Goal: Task Accomplishment & Management: Complete application form

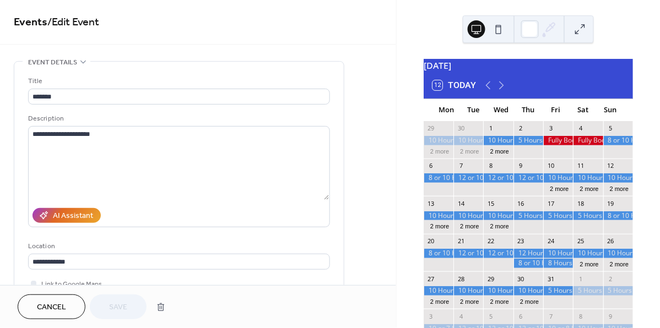
scroll to position [35, 0]
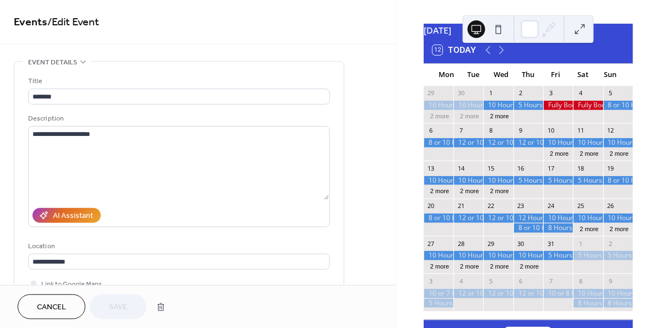
click at [528, 110] on div at bounding box center [528, 105] width 30 height 9
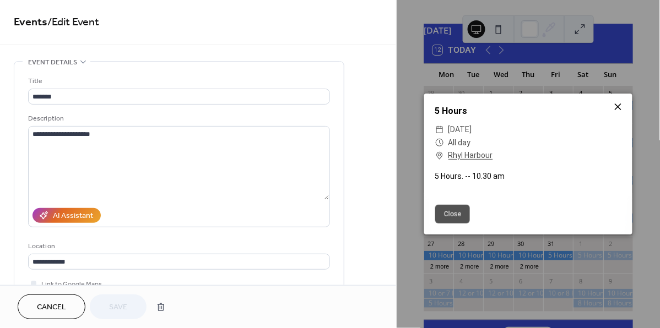
click at [619, 111] on icon at bounding box center [617, 106] width 13 height 13
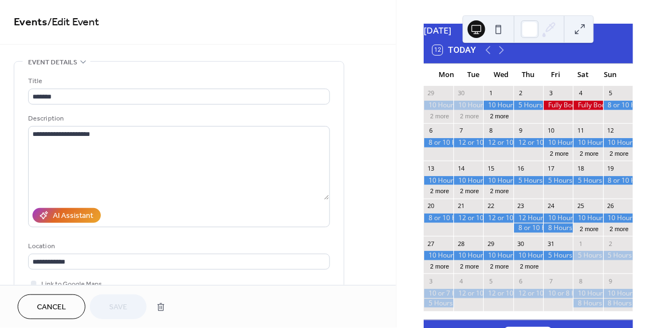
click at [530, 185] on div at bounding box center [528, 180] width 30 height 9
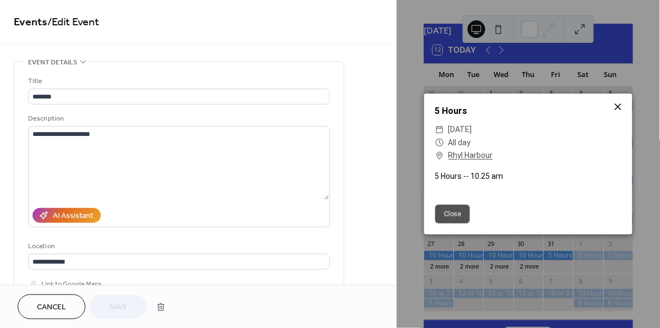
click at [619, 111] on icon at bounding box center [617, 106] width 13 height 13
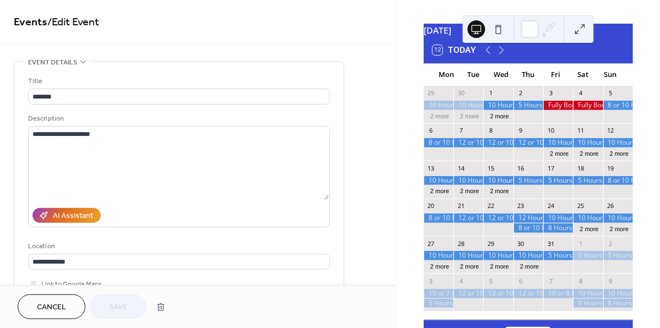
click at [582, 260] on div at bounding box center [588, 255] width 30 height 9
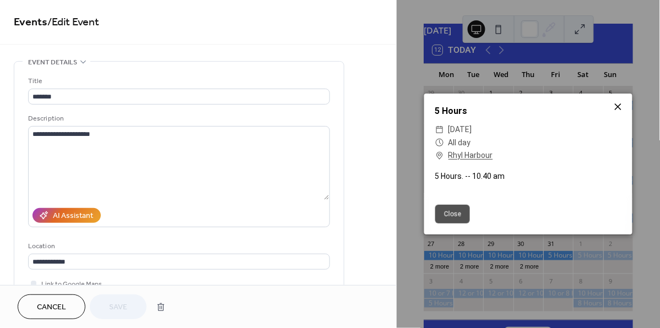
click at [617, 108] on icon at bounding box center [617, 106] width 13 height 13
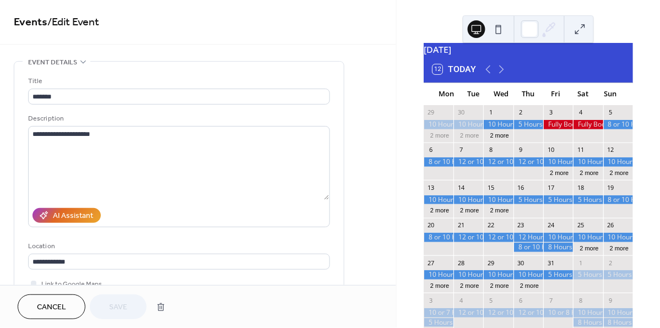
scroll to position [13, 0]
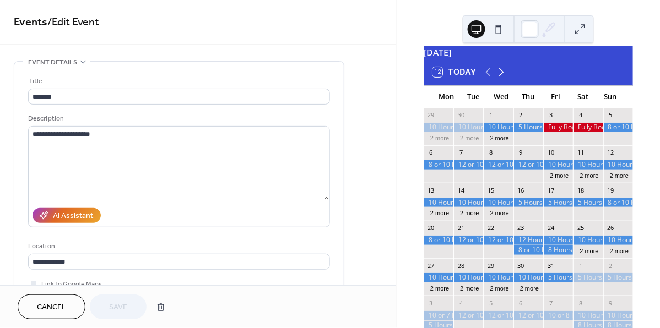
click at [504, 77] on icon at bounding box center [500, 72] width 13 height 13
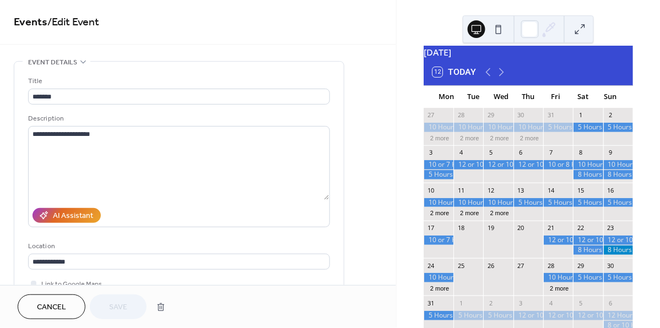
click at [580, 282] on div at bounding box center [588, 277] width 30 height 9
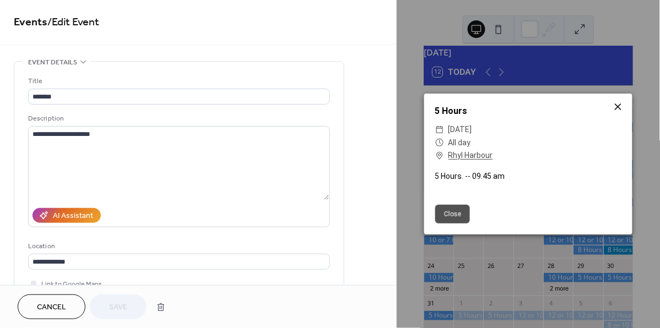
click at [619, 103] on icon at bounding box center [617, 106] width 13 height 13
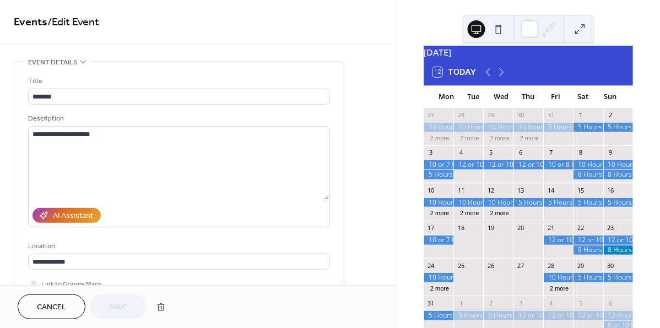
click at [614, 208] on div at bounding box center [618, 202] width 30 height 9
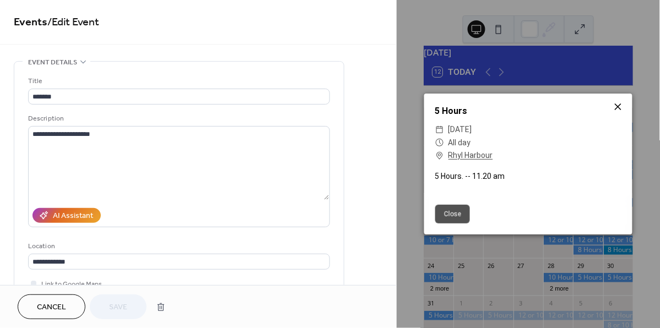
click at [615, 108] on icon at bounding box center [617, 106] width 13 height 13
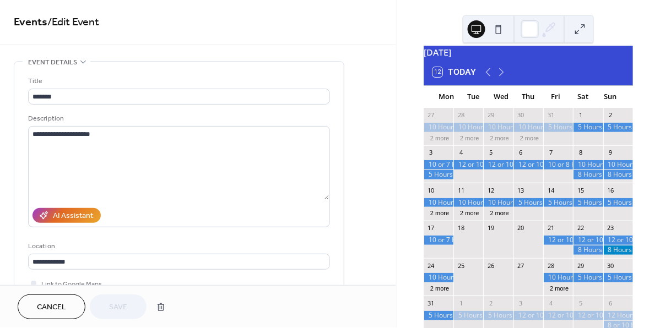
click at [531, 208] on div at bounding box center [528, 202] width 30 height 9
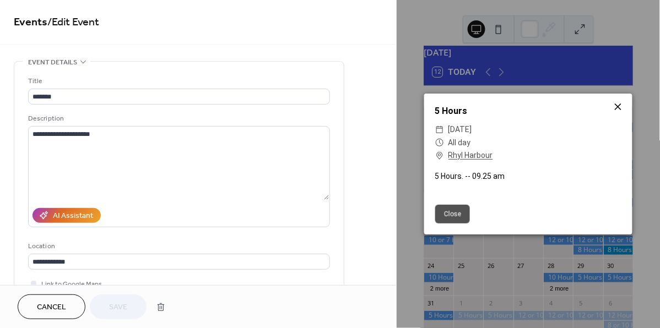
click at [614, 106] on icon at bounding box center [617, 106] width 13 height 13
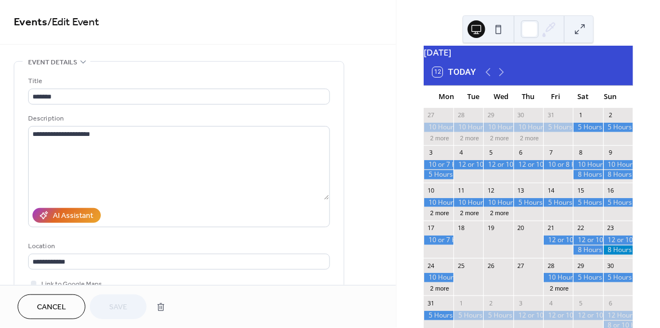
click at [604, 179] on div at bounding box center [618, 174] width 30 height 9
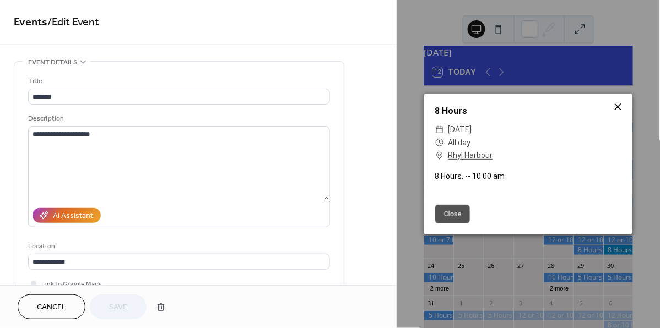
click at [619, 111] on icon at bounding box center [617, 106] width 13 height 13
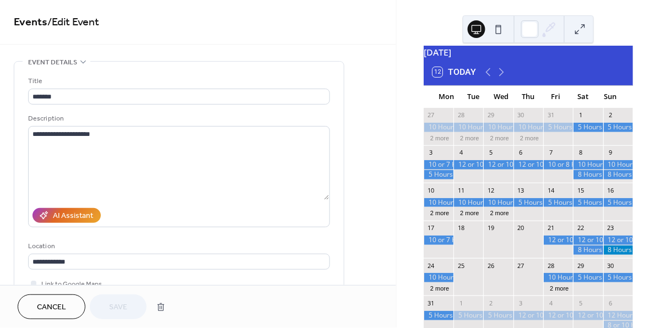
click at [475, 170] on div at bounding box center [468, 164] width 30 height 9
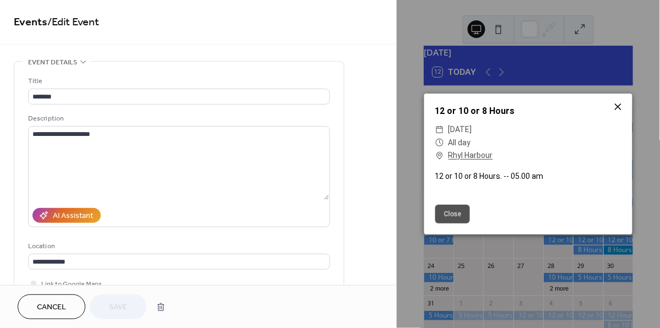
click at [617, 106] on icon at bounding box center [617, 106] width 7 height 7
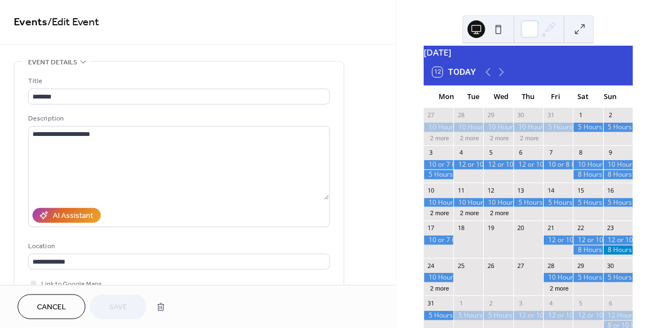
click at [504, 170] on div at bounding box center [498, 164] width 30 height 9
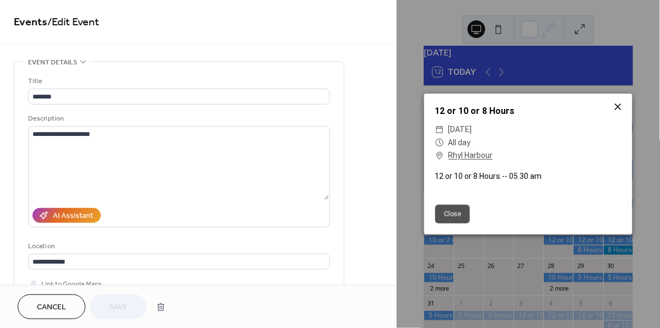
click at [618, 106] on icon at bounding box center [617, 106] width 13 height 13
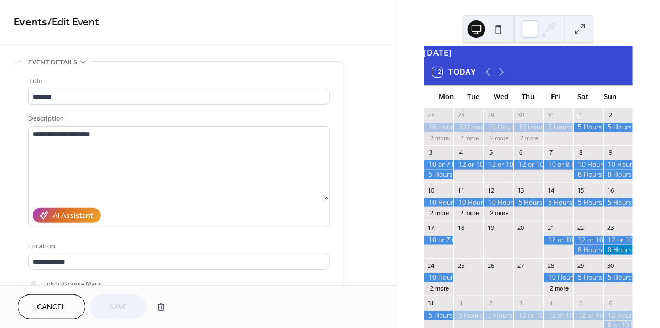
click at [548, 170] on div at bounding box center [558, 164] width 30 height 9
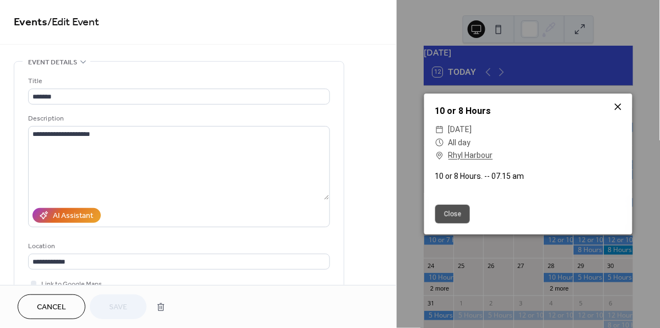
click at [622, 106] on icon at bounding box center [617, 106] width 13 height 13
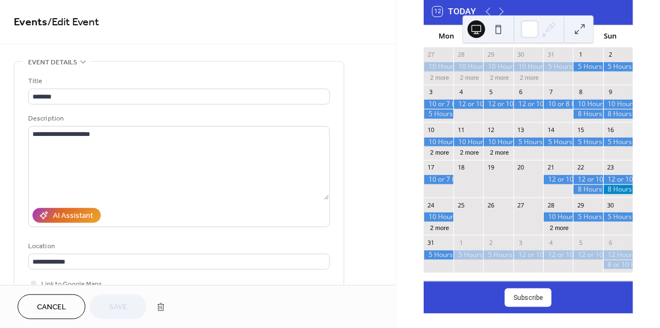
scroll to position [77, 0]
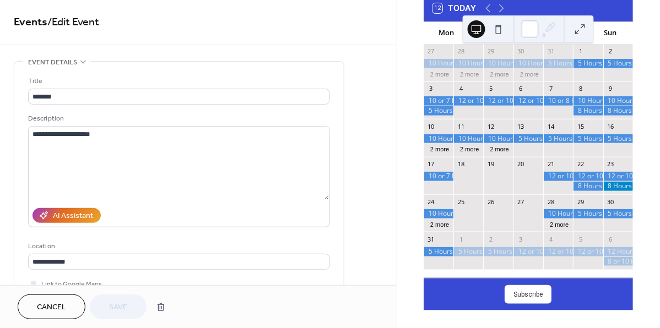
click at [446, 257] on div at bounding box center [438, 251] width 30 height 9
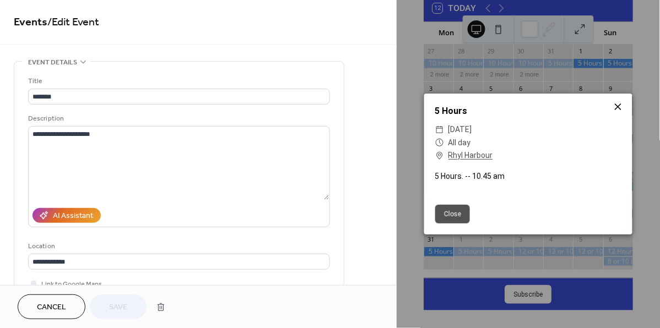
click at [617, 108] on icon at bounding box center [617, 106] width 13 height 13
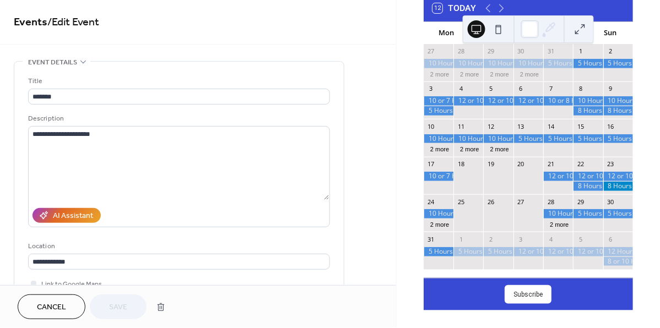
click at [509, 257] on div at bounding box center [498, 251] width 30 height 9
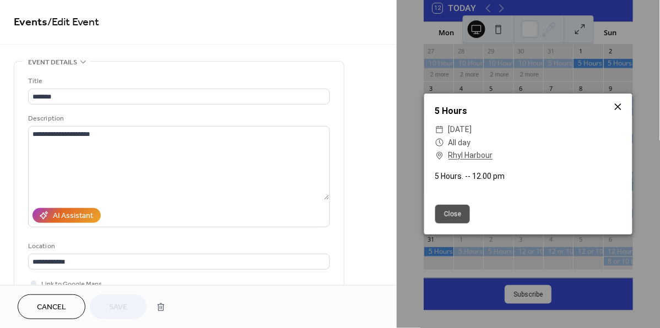
click at [620, 107] on icon at bounding box center [617, 106] width 13 height 13
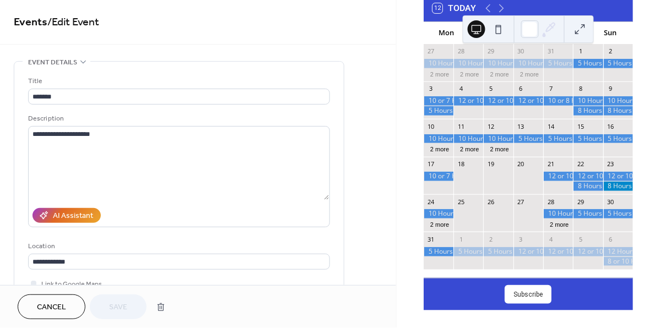
click at [586, 219] on div at bounding box center [588, 213] width 30 height 9
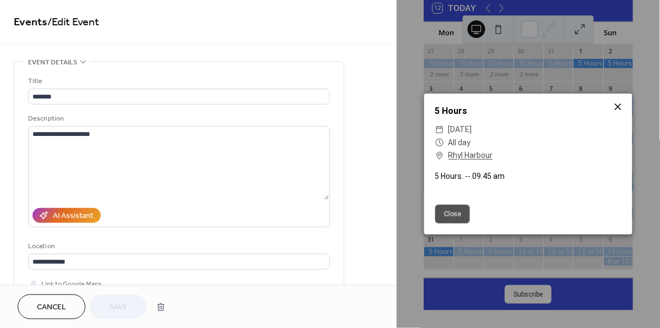
click at [620, 106] on icon at bounding box center [617, 106] width 7 height 7
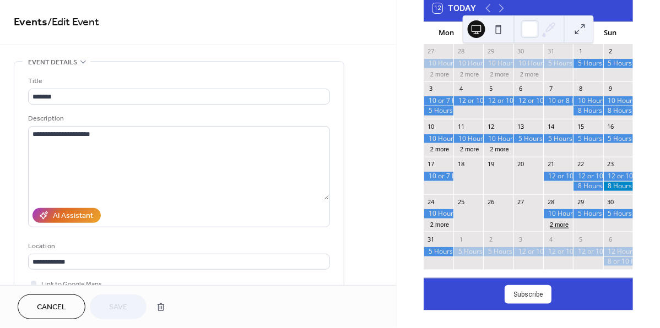
click at [553, 228] on button "2 more" at bounding box center [559, 223] width 28 height 9
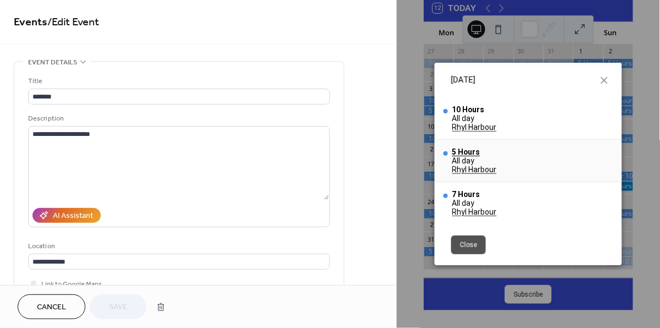
click at [472, 153] on div "5 Hours" at bounding box center [474, 152] width 45 height 9
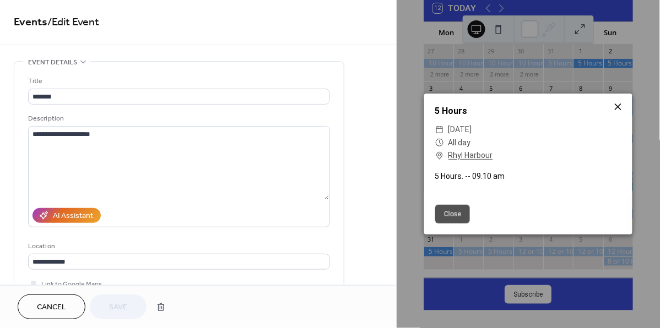
click at [617, 108] on icon at bounding box center [617, 106] width 13 height 13
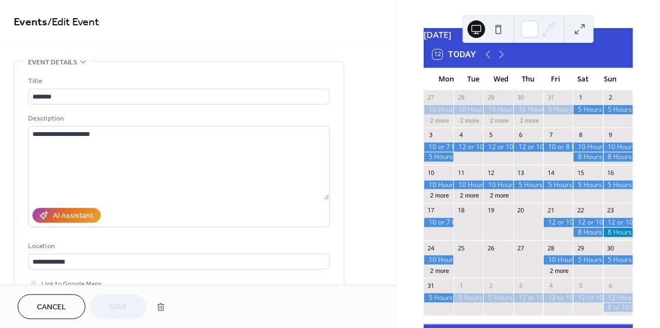
scroll to position [26, 0]
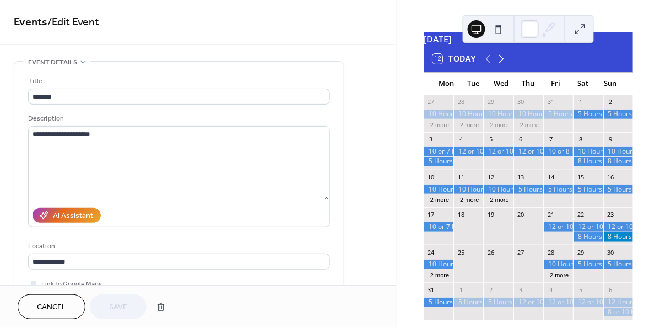
click at [499, 66] on icon at bounding box center [500, 58] width 13 height 13
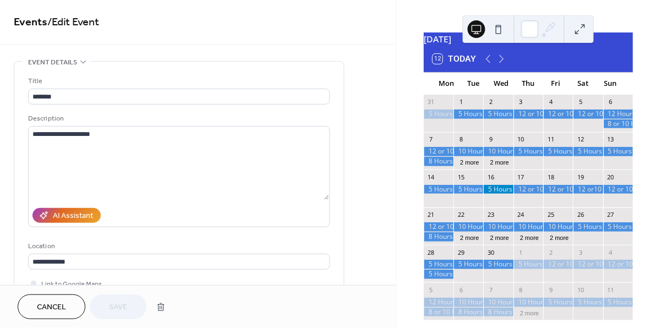
click at [518, 156] on div at bounding box center [528, 151] width 30 height 9
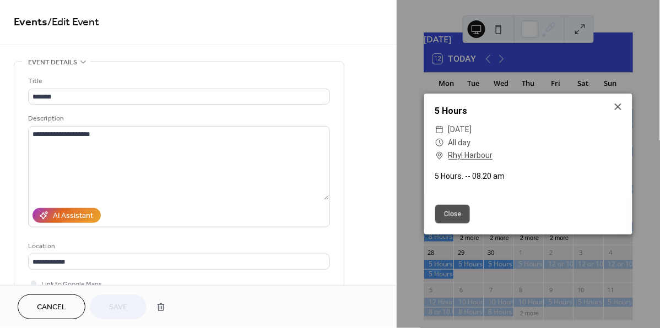
click at [621, 108] on icon at bounding box center [617, 106] width 13 height 13
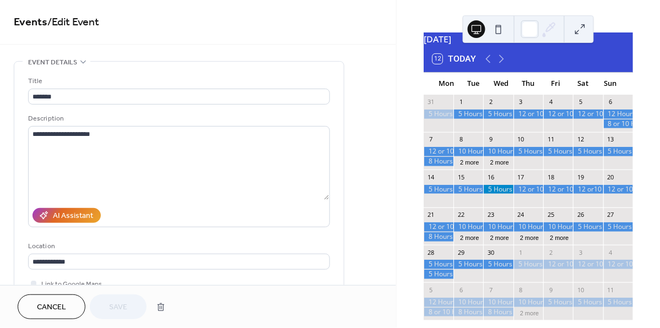
click at [549, 156] on div at bounding box center [558, 151] width 30 height 9
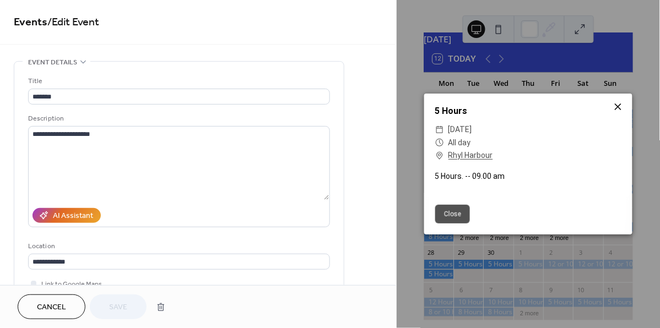
click at [620, 106] on icon at bounding box center [617, 106] width 7 height 7
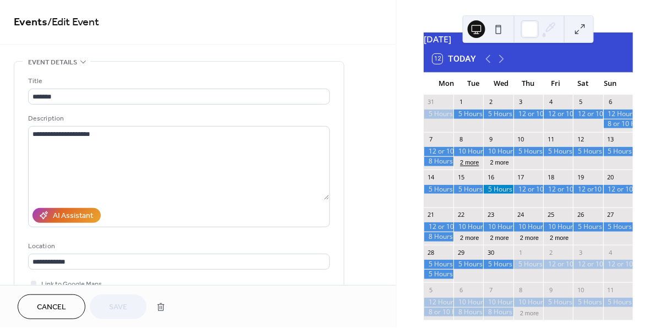
click at [478, 166] on button "2 more" at bounding box center [469, 161] width 28 height 9
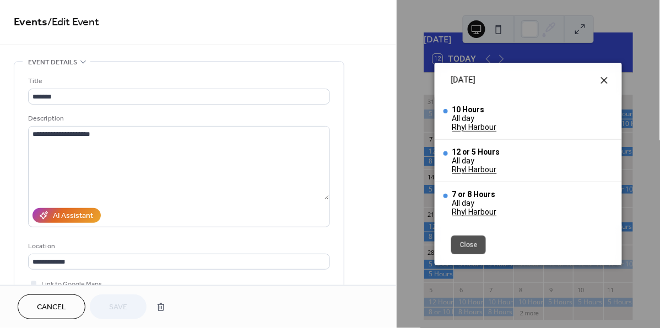
click at [603, 75] on icon at bounding box center [603, 80] width 13 height 13
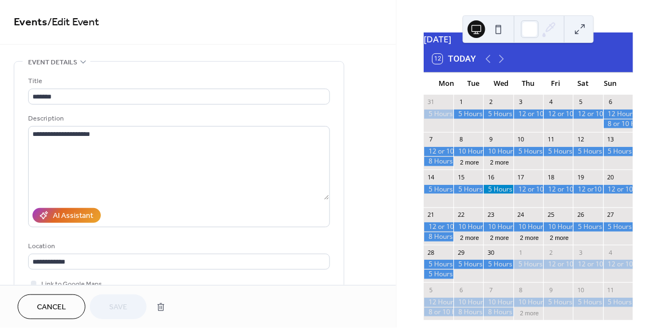
click at [499, 269] on div at bounding box center [498, 264] width 30 height 9
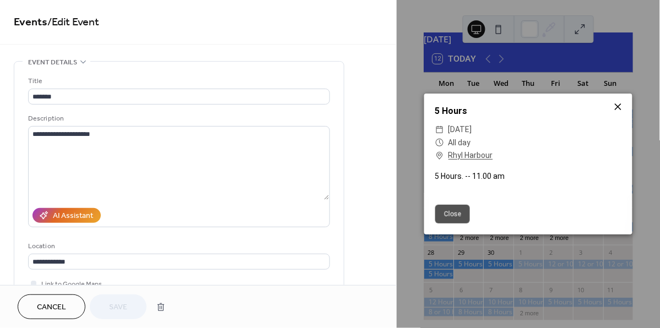
click at [615, 108] on icon at bounding box center [617, 106] width 13 height 13
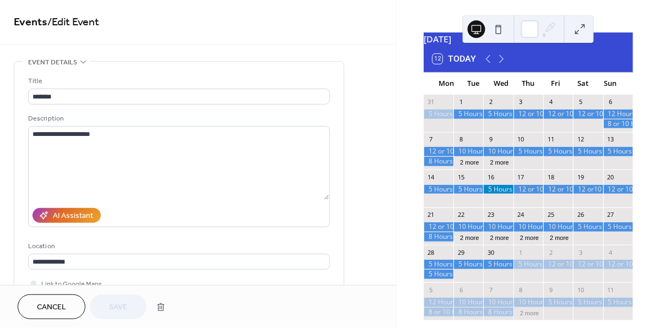
click at [450, 269] on div at bounding box center [438, 264] width 30 height 9
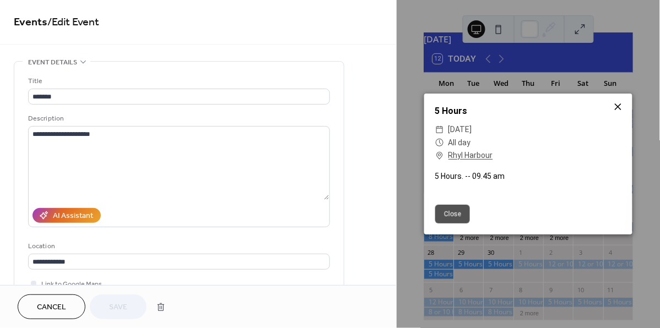
click at [619, 106] on icon at bounding box center [617, 106] width 13 height 13
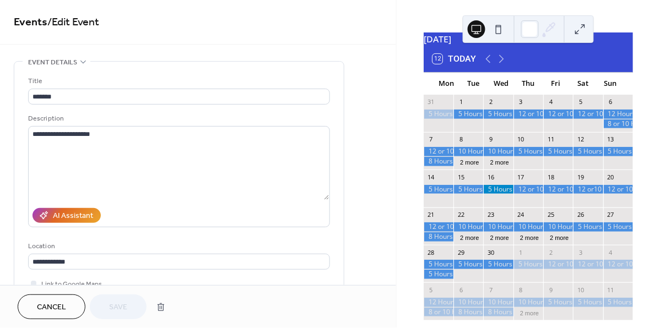
click at [449, 279] on div at bounding box center [438, 274] width 30 height 9
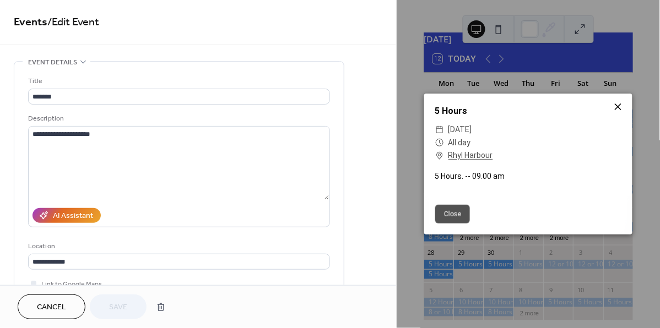
click at [618, 105] on icon at bounding box center [617, 106] width 13 height 13
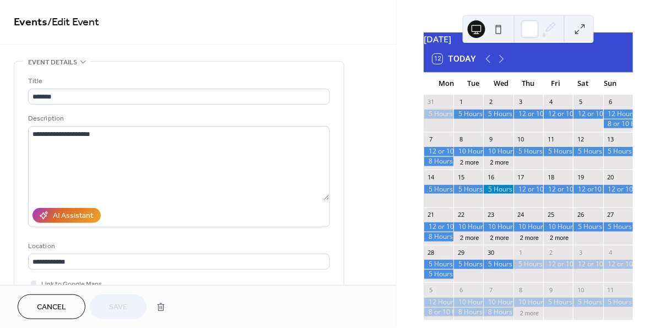
click at [608, 232] on div at bounding box center [618, 226] width 30 height 9
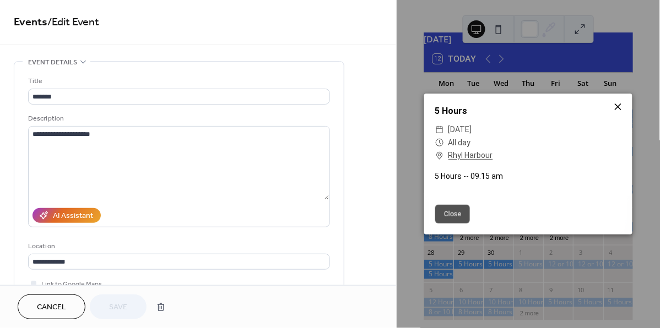
click at [619, 108] on icon at bounding box center [617, 106] width 7 height 7
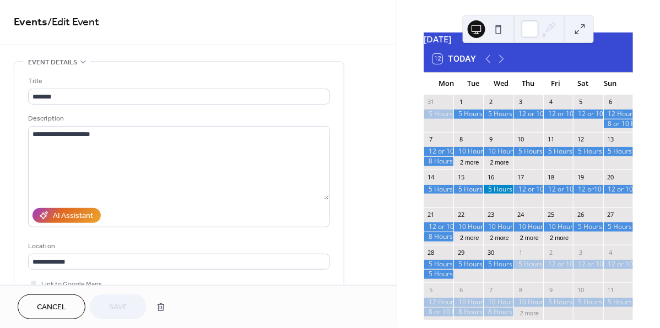
click at [586, 232] on div at bounding box center [588, 226] width 30 height 9
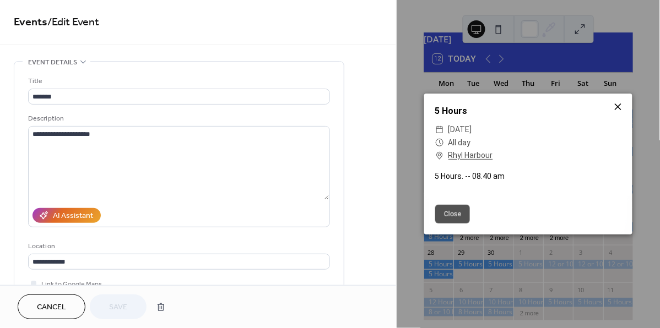
click at [618, 107] on icon at bounding box center [617, 106] width 13 height 13
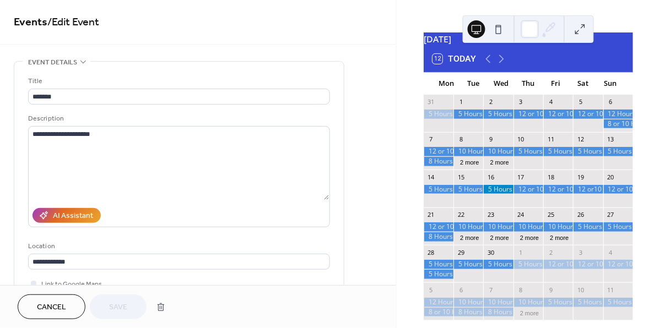
click at [451, 269] on div at bounding box center [438, 264] width 30 height 9
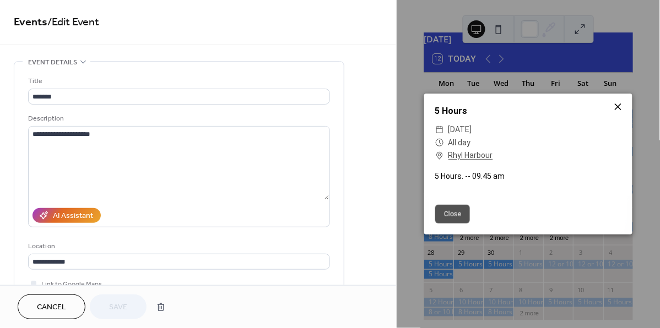
click at [618, 110] on icon at bounding box center [617, 106] width 13 height 13
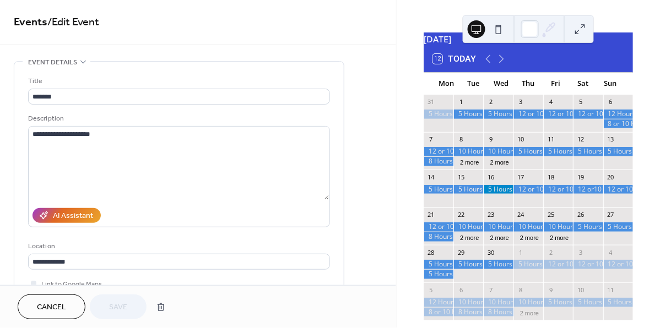
click at [449, 279] on div at bounding box center [438, 274] width 30 height 9
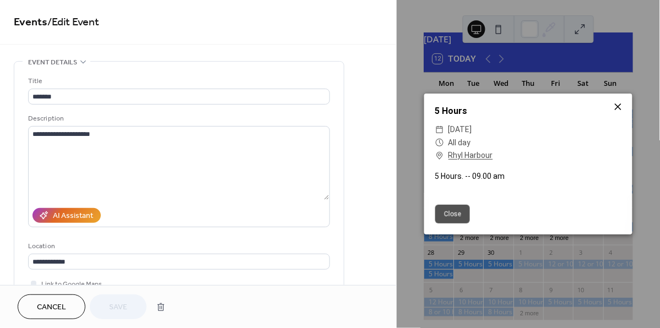
click at [617, 106] on icon at bounding box center [617, 106] width 13 height 13
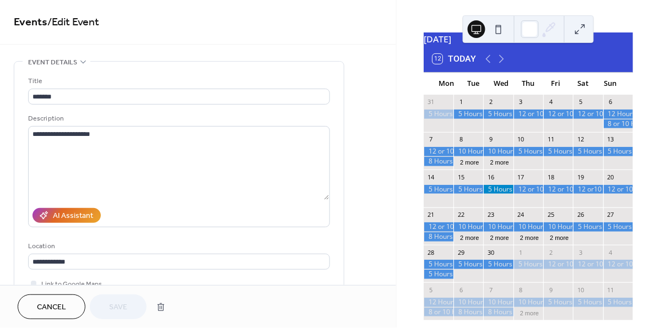
click at [494, 194] on div at bounding box center [498, 189] width 30 height 9
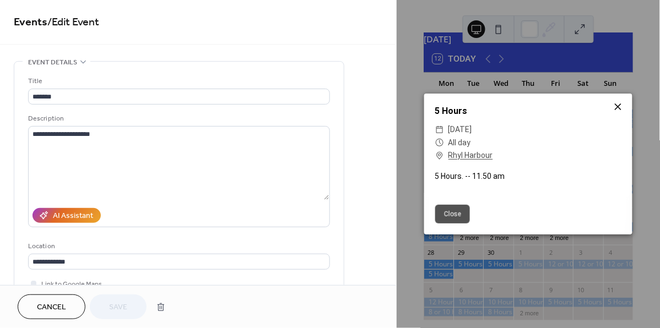
click at [617, 111] on icon at bounding box center [617, 106] width 13 height 13
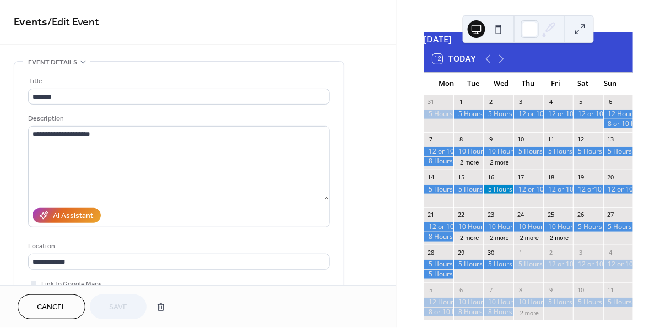
click at [606, 156] on div at bounding box center [618, 151] width 30 height 9
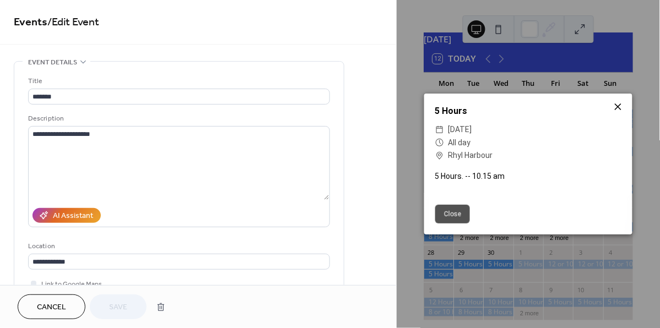
click at [621, 108] on icon at bounding box center [617, 106] width 13 height 13
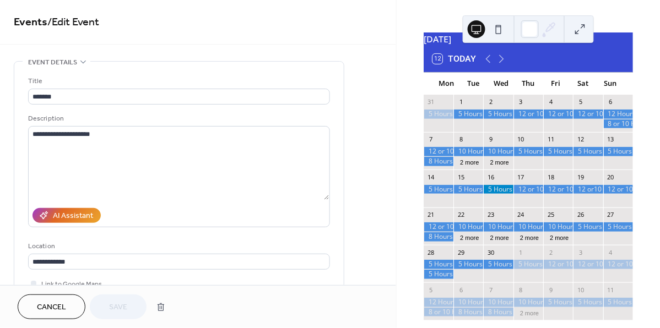
click at [584, 156] on div at bounding box center [588, 151] width 30 height 9
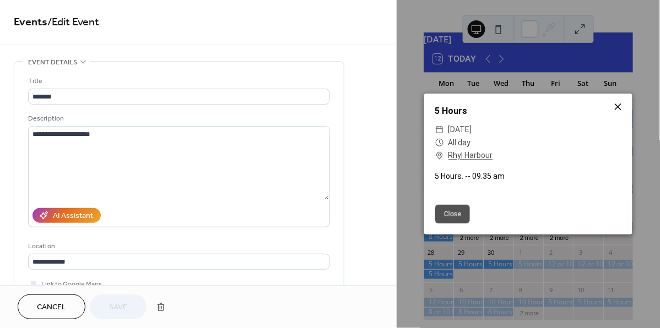
click at [617, 108] on icon at bounding box center [617, 106] width 13 height 13
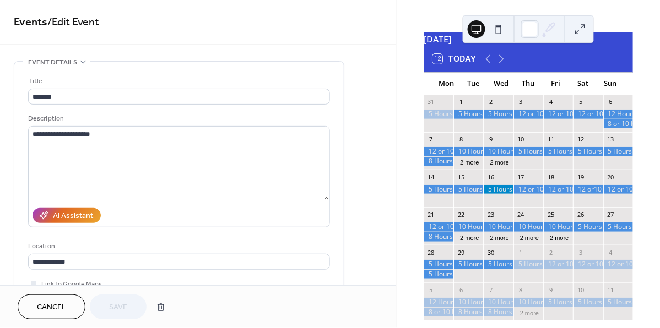
click at [526, 156] on div at bounding box center [528, 151] width 30 height 9
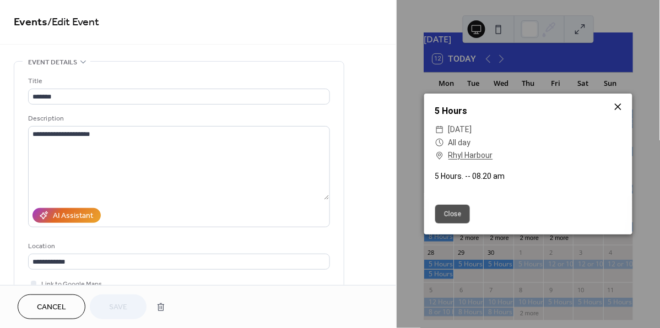
click at [615, 108] on icon at bounding box center [617, 106] width 13 height 13
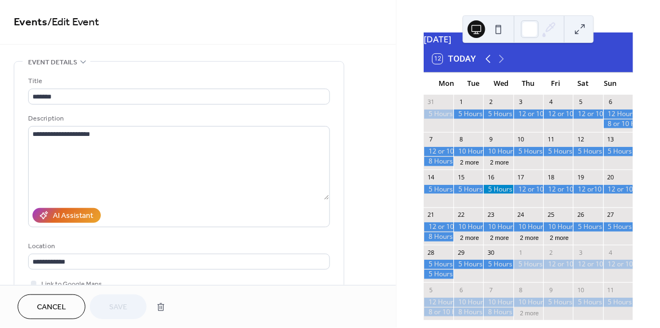
click at [488, 65] on icon at bounding box center [487, 58] width 13 height 13
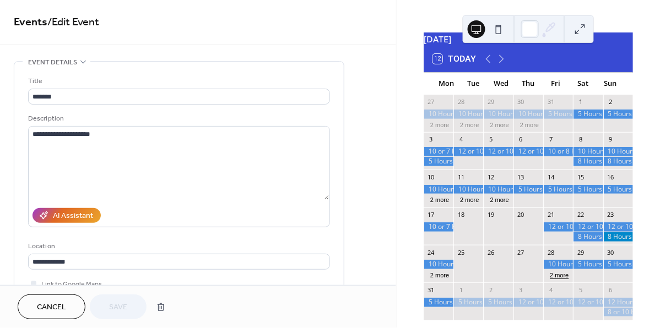
click at [557, 279] on button "2 more" at bounding box center [559, 274] width 28 height 9
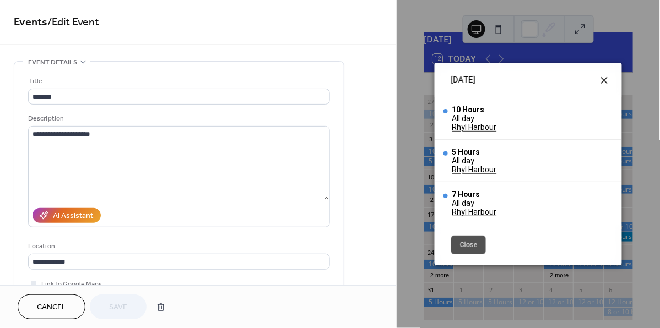
click at [604, 78] on icon at bounding box center [603, 80] width 13 height 13
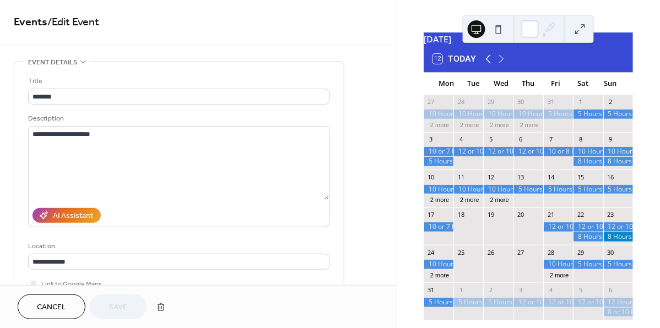
click at [487, 63] on icon at bounding box center [487, 59] width 5 height 8
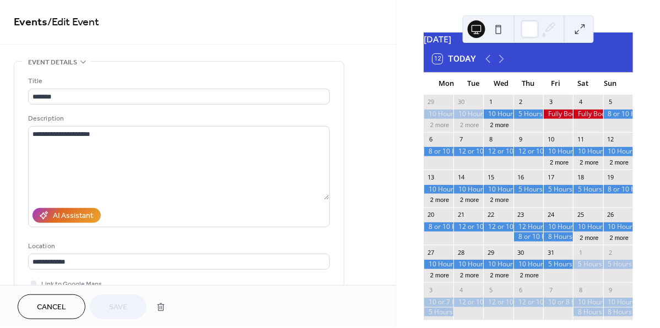
click at [524, 119] on div at bounding box center [528, 114] width 30 height 9
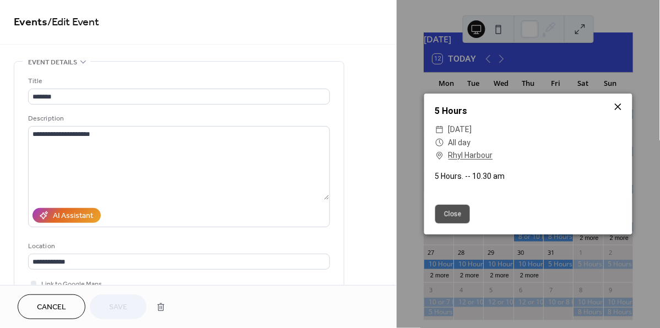
click at [620, 108] on icon at bounding box center [617, 106] width 13 height 13
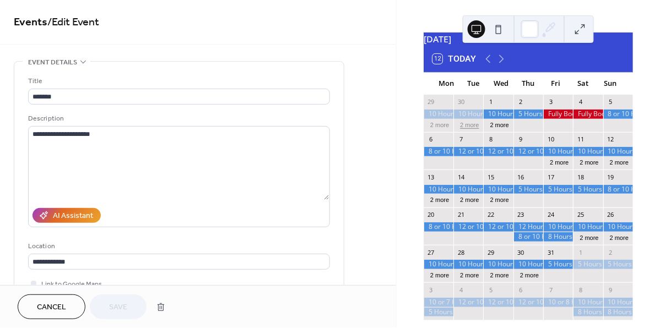
click at [473, 129] on button "2 more" at bounding box center [469, 123] width 28 height 9
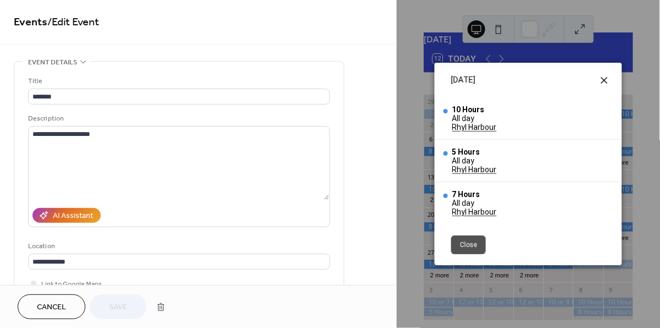
click at [600, 76] on icon at bounding box center [603, 80] width 13 height 13
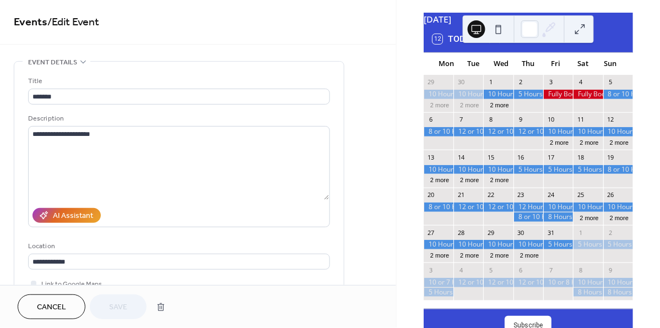
scroll to position [45, 0]
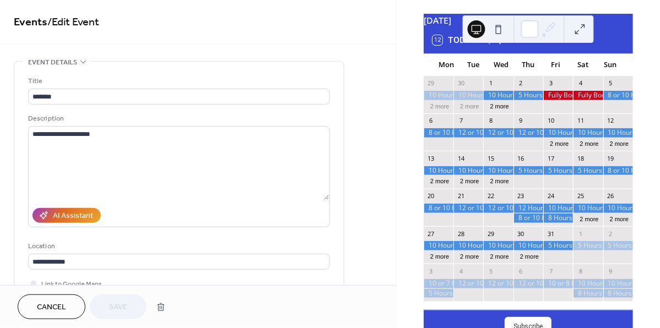
click at [500, 47] on icon at bounding box center [500, 40] width 13 height 13
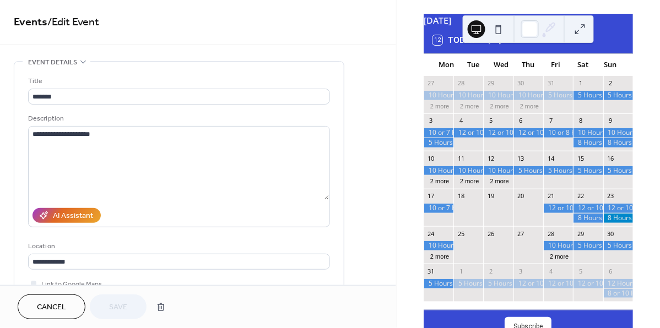
click at [500, 47] on icon at bounding box center [500, 40] width 13 height 13
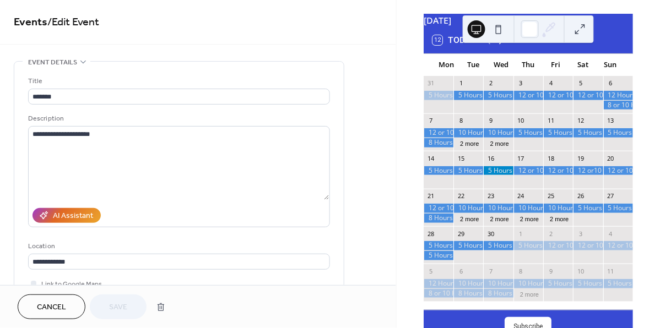
click at [500, 47] on icon at bounding box center [500, 40] width 13 height 13
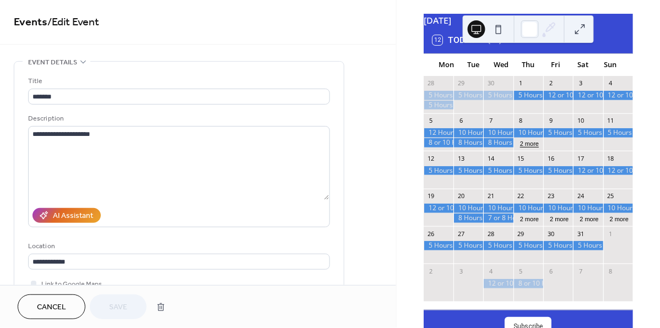
click at [534, 148] on button "2 more" at bounding box center [529, 142] width 28 height 9
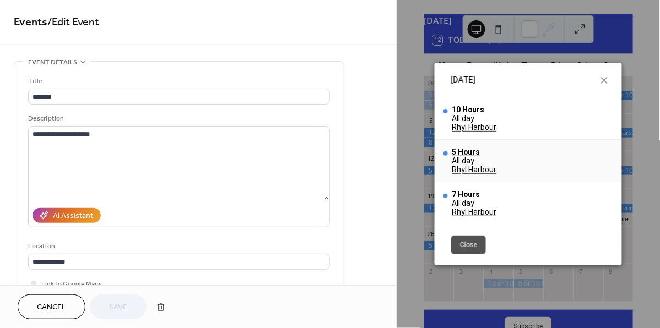
click at [474, 152] on div "5 Hours" at bounding box center [474, 152] width 45 height 9
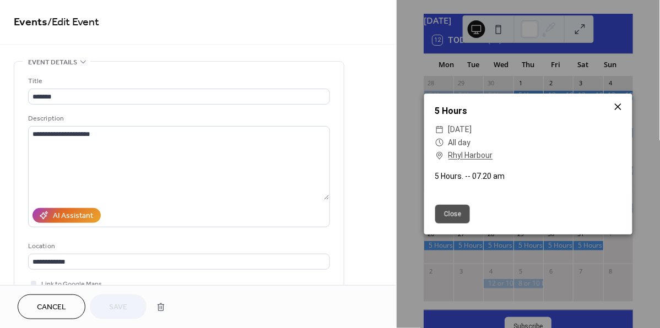
click at [615, 109] on icon at bounding box center [617, 106] width 13 height 13
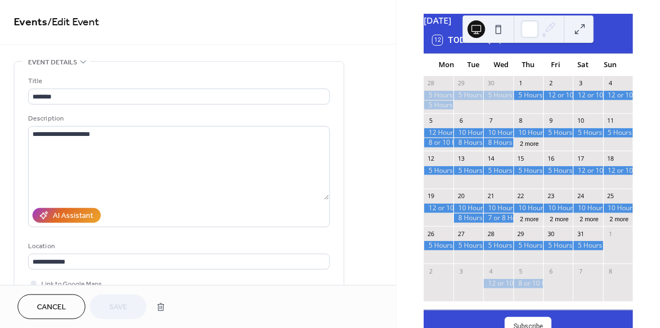
click at [486, 45] on icon at bounding box center [487, 40] width 5 height 8
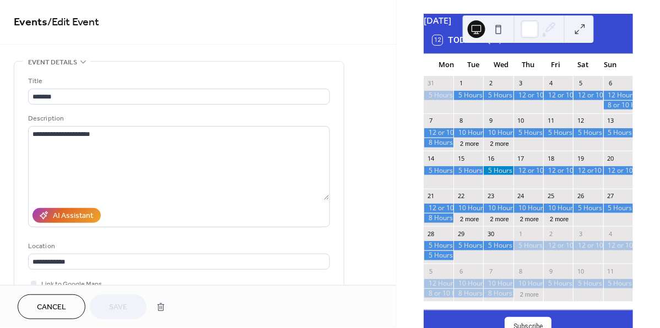
click at [486, 45] on icon at bounding box center [487, 40] width 5 height 8
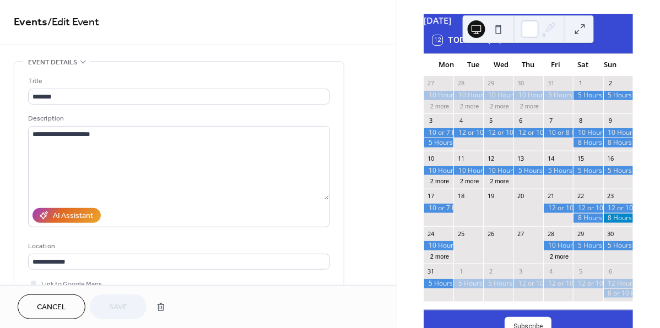
click at [486, 45] on icon at bounding box center [487, 40] width 5 height 8
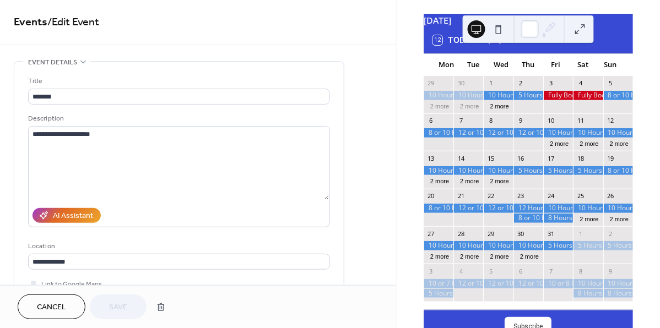
click at [528, 213] on div at bounding box center [528, 208] width 30 height 9
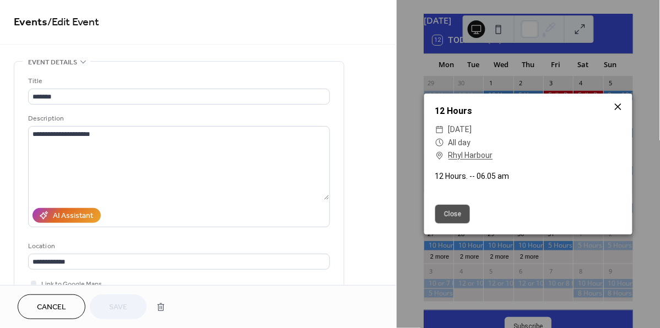
click at [619, 106] on icon at bounding box center [617, 106] width 13 height 13
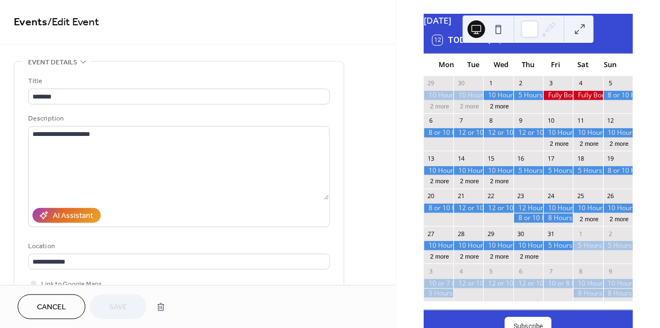
click at [487, 46] on icon at bounding box center [487, 40] width 13 height 13
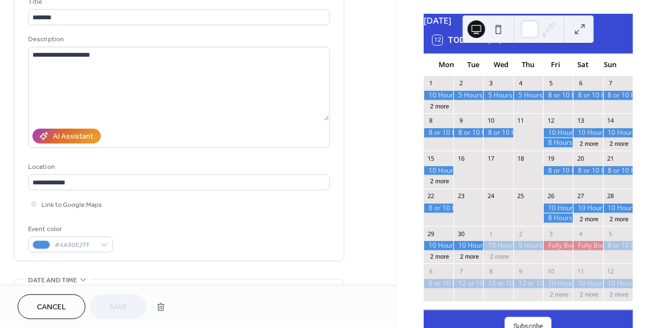
scroll to position [53, 0]
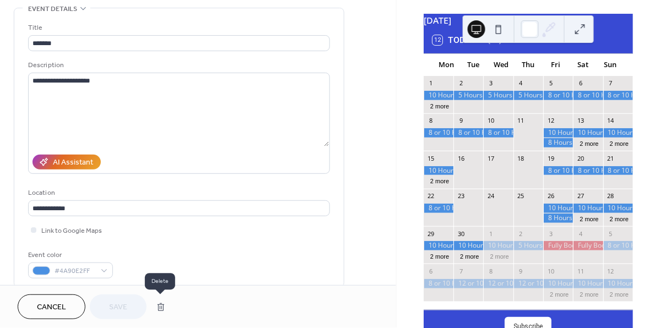
click at [161, 305] on button "button" at bounding box center [161, 307] width 20 height 22
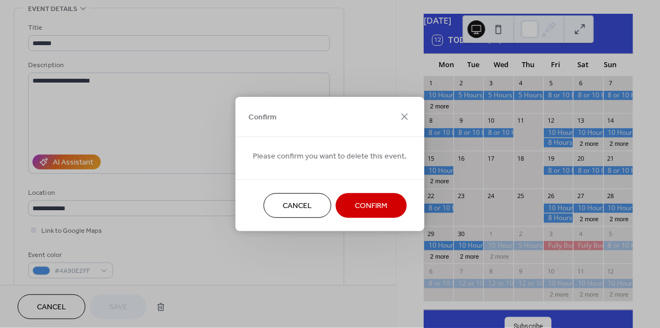
click at [368, 201] on span "Confirm" at bounding box center [371, 207] width 32 height 12
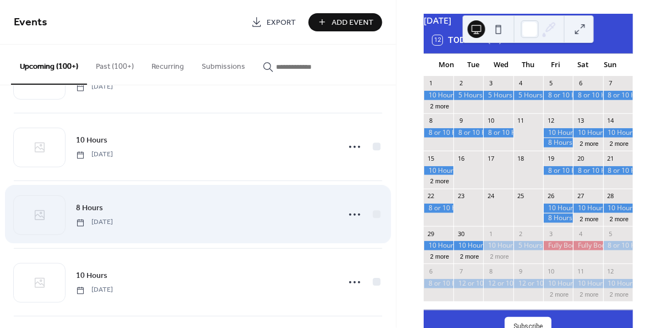
scroll to position [15292, 0]
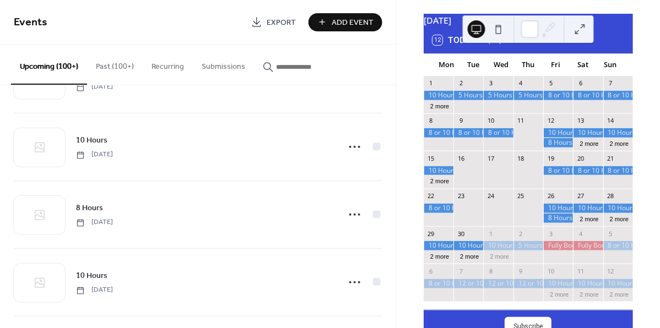
click at [340, 25] on span "Add Event" at bounding box center [353, 23] width 42 height 12
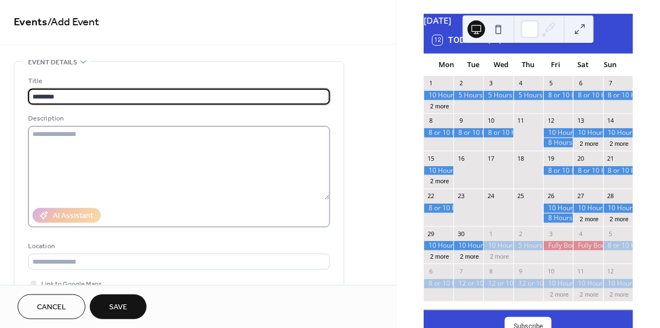
type input "********"
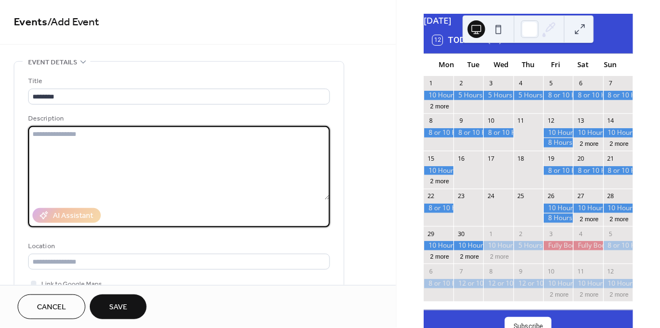
click at [307, 137] on textarea at bounding box center [179, 163] width 302 height 74
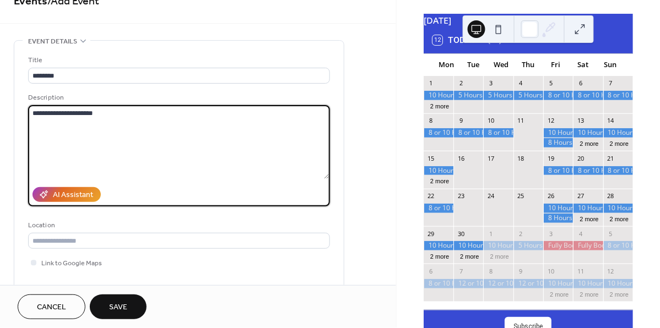
scroll to position [47, 0]
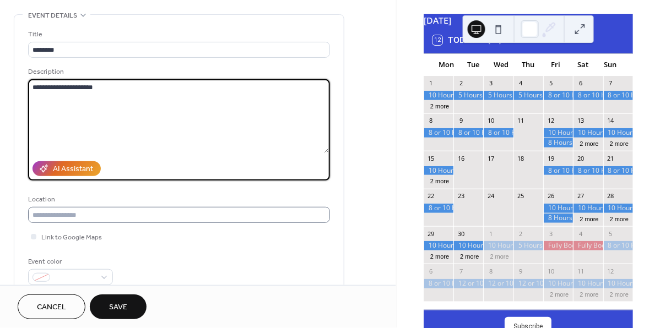
type textarea "**********"
click at [165, 216] on input "text" at bounding box center [179, 215] width 302 height 16
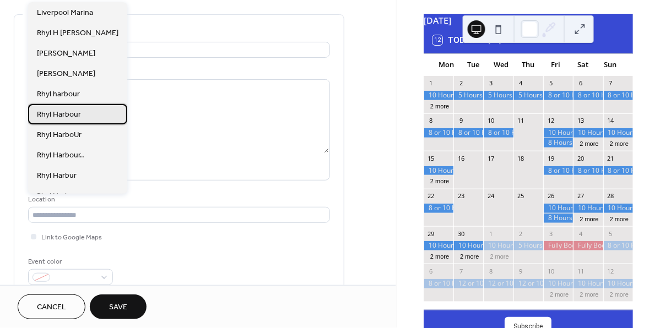
click at [78, 111] on span "Rhyl Harbour" at bounding box center [59, 116] width 44 height 12
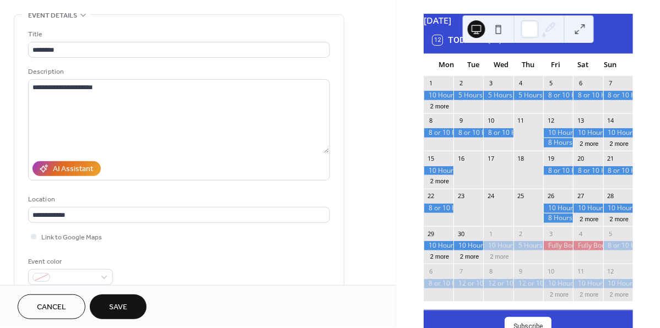
type input "**********"
click at [49, 238] on span "Link to Google Maps" at bounding box center [71, 238] width 61 height 12
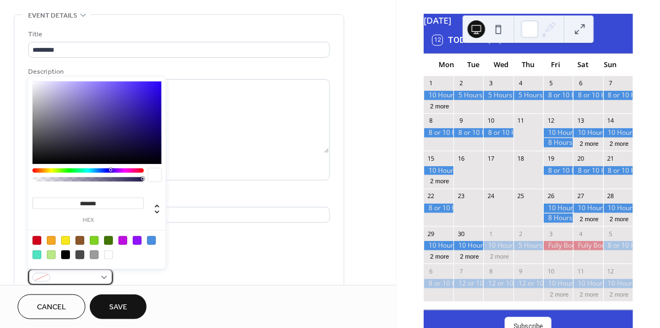
click at [101, 276] on div at bounding box center [70, 277] width 85 height 16
click at [148, 239] on div at bounding box center [151, 240] width 9 height 9
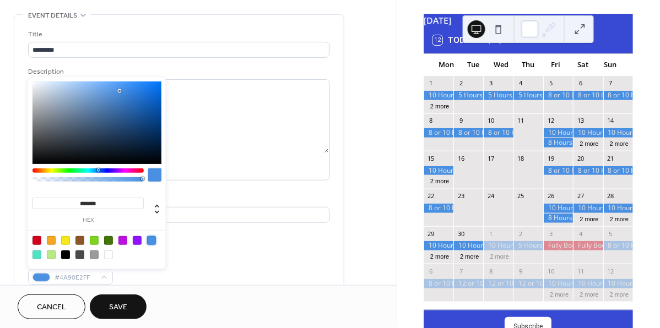
type input "*******"
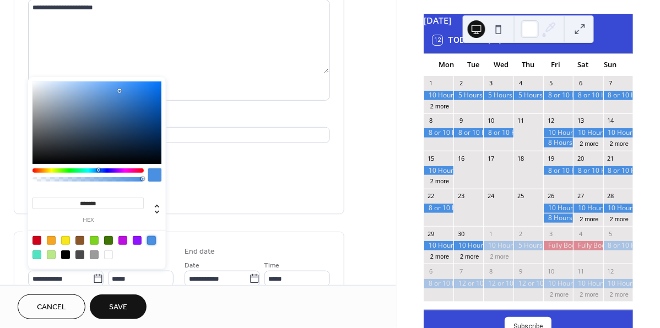
scroll to position [130, 0]
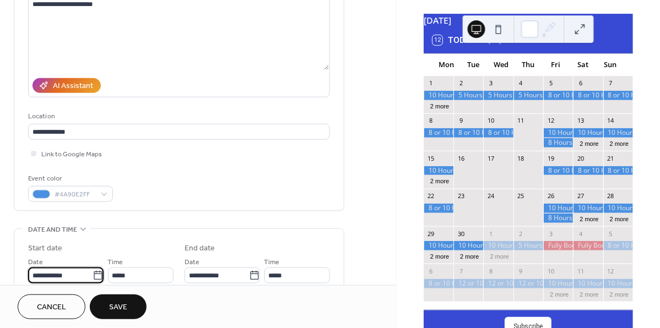
click at [81, 276] on input "**********" at bounding box center [60, 276] width 64 height 16
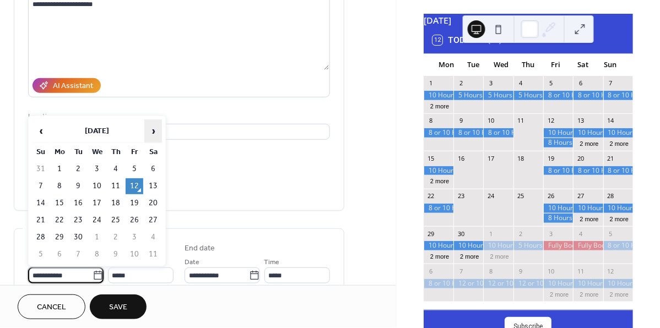
click at [154, 137] on span "›" at bounding box center [153, 131] width 17 height 22
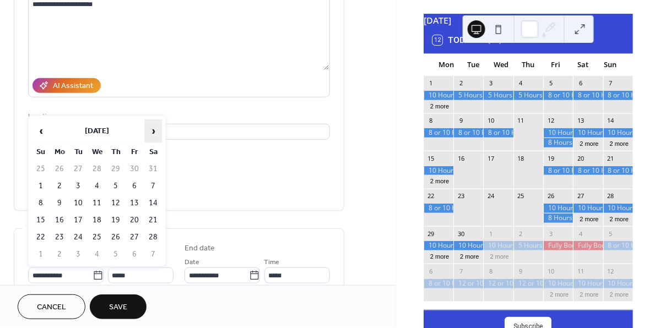
click at [154, 137] on span "›" at bounding box center [153, 131] width 17 height 22
click at [116, 190] on td "11" at bounding box center [116, 186] width 18 height 16
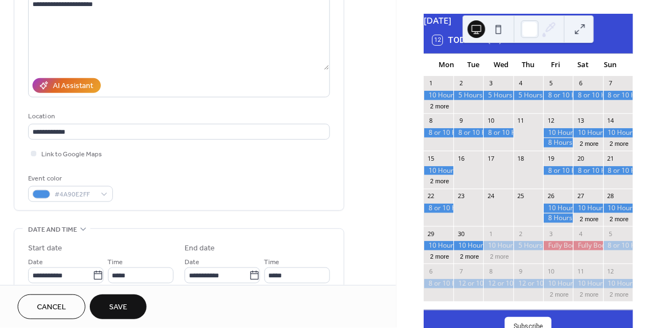
type input "**********"
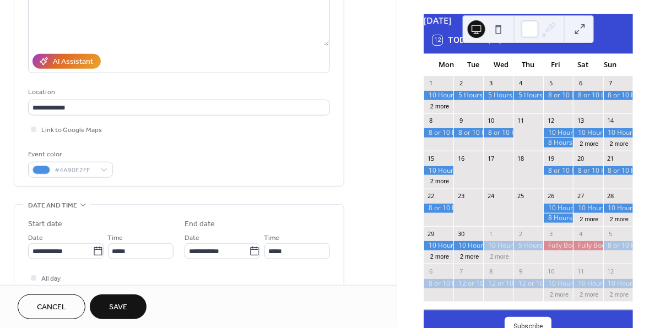
scroll to position [161, 0]
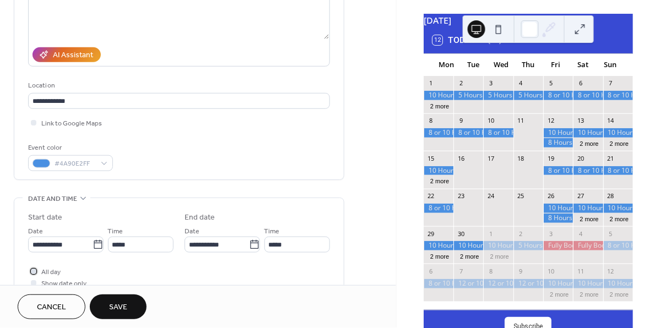
click at [55, 271] on span "All day" at bounding box center [50, 273] width 19 height 12
click at [111, 304] on span "Save" at bounding box center [118, 308] width 18 height 12
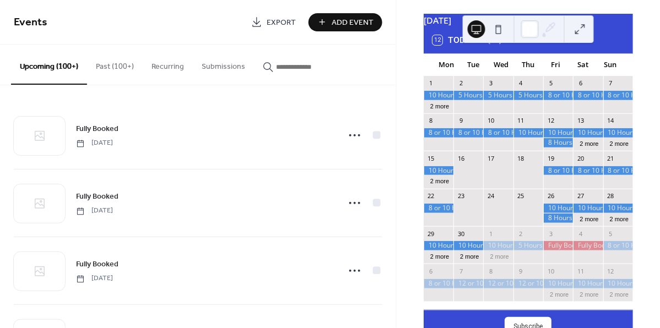
click at [351, 23] on span "Add Event" at bounding box center [353, 23] width 42 height 12
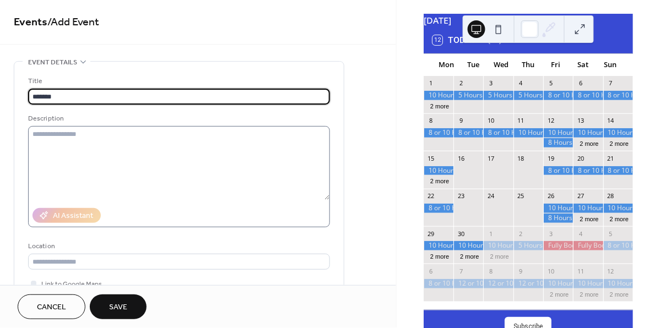
type input "*******"
click at [303, 133] on textarea at bounding box center [179, 163] width 302 height 74
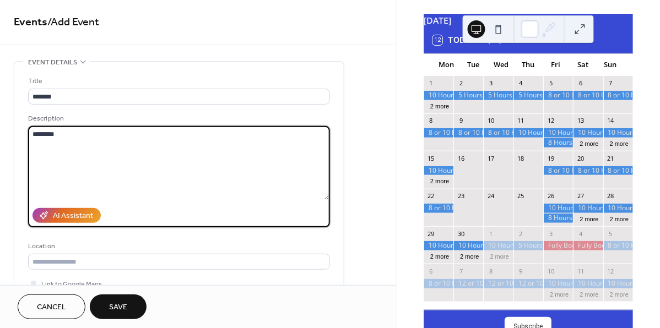
click at [35, 133] on textarea "*******" at bounding box center [178, 163] width 301 height 74
click at [67, 137] on textarea "********" at bounding box center [178, 163] width 301 height 74
type textarea "**********"
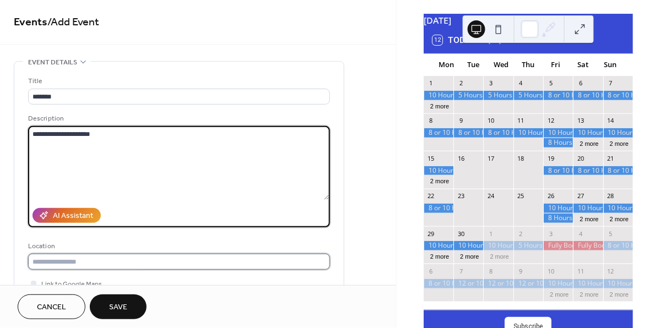
click at [50, 258] on input "text" at bounding box center [179, 262] width 302 height 16
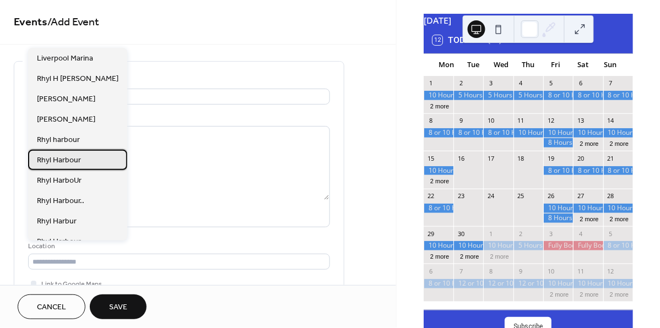
click at [69, 163] on span "Rhyl Harbour" at bounding box center [59, 161] width 44 height 12
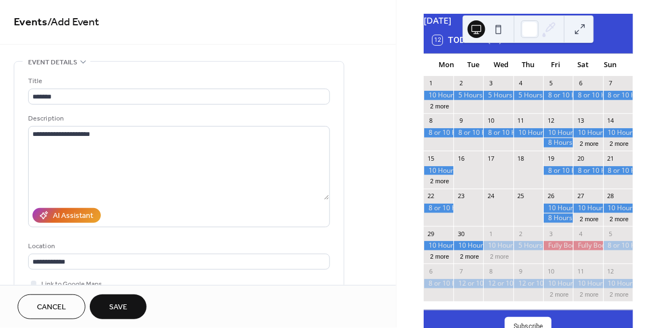
type input "**********"
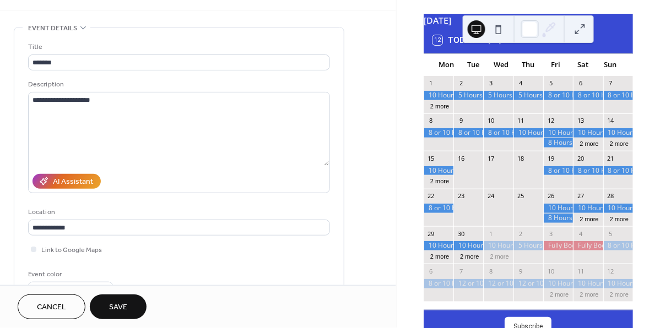
scroll to position [36, 0]
click at [89, 252] on span "Link to Google Maps" at bounding box center [71, 249] width 61 height 12
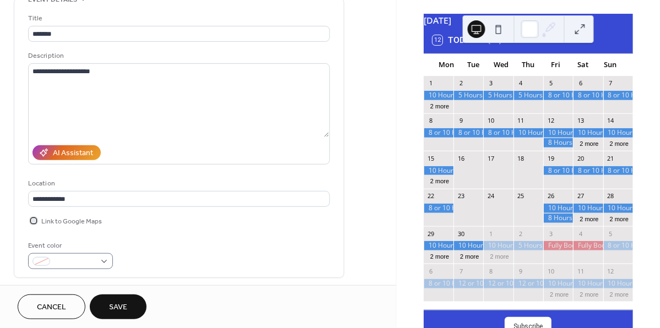
scroll to position [64, 0]
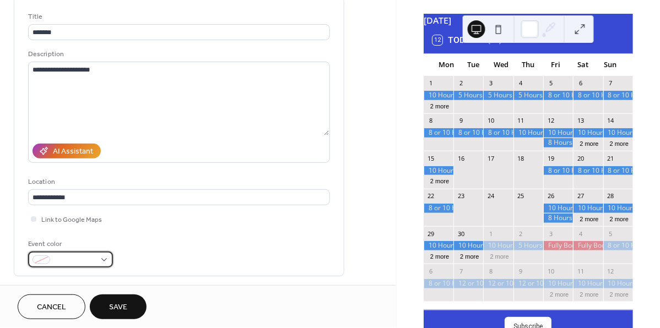
click at [105, 260] on div at bounding box center [70, 260] width 85 height 16
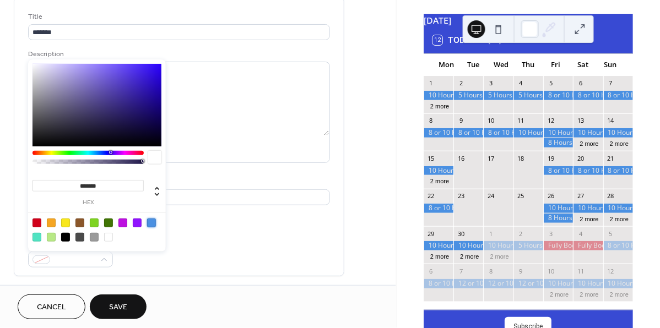
click at [151, 221] on div at bounding box center [151, 223] width 9 height 9
type input "*******"
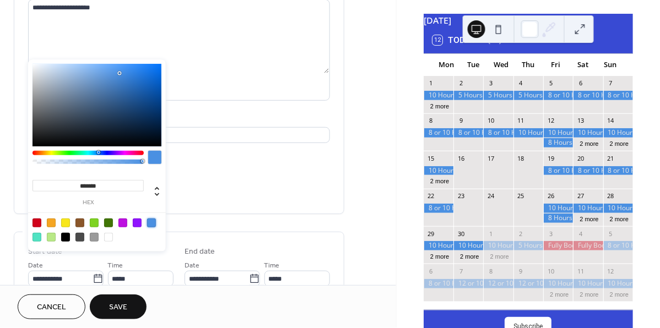
scroll to position [129, 0]
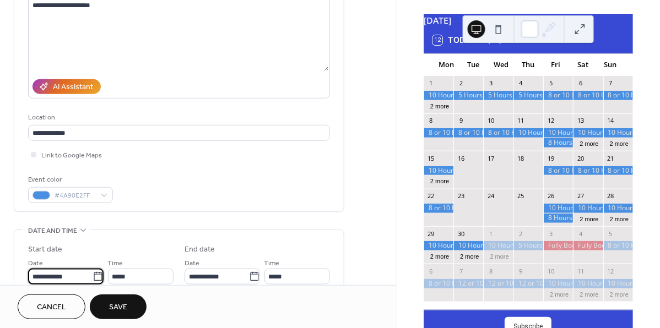
click at [87, 274] on input "**********" at bounding box center [60, 277] width 64 height 16
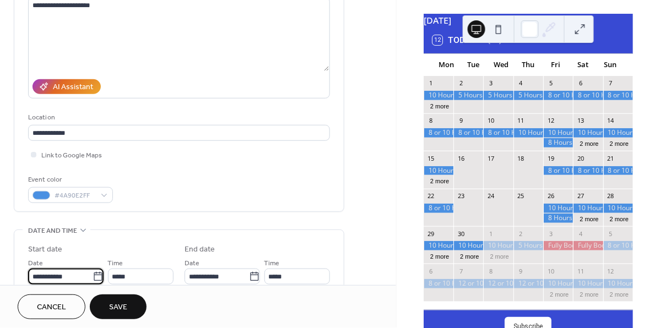
click at [87, 274] on input "**********" at bounding box center [60, 277] width 64 height 16
click at [82, 276] on input "**********" at bounding box center [60, 277] width 64 height 16
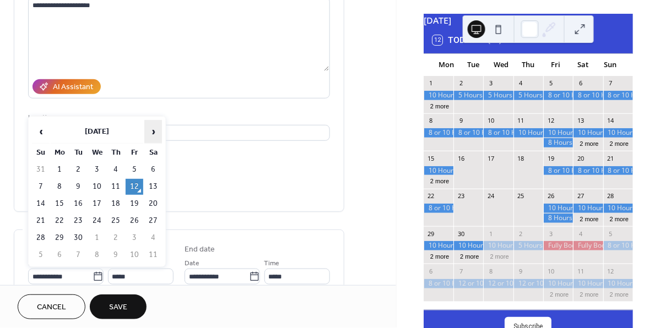
click at [150, 135] on span "›" at bounding box center [153, 132] width 17 height 22
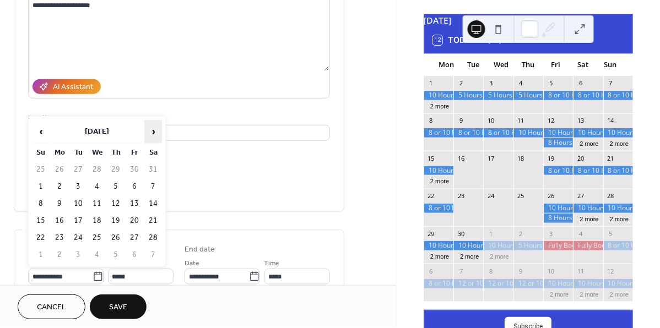
click at [150, 135] on span "›" at bounding box center [153, 132] width 17 height 22
click at [150, 133] on span "›" at bounding box center [153, 132] width 17 height 22
click at [117, 185] on td "11" at bounding box center [116, 187] width 18 height 16
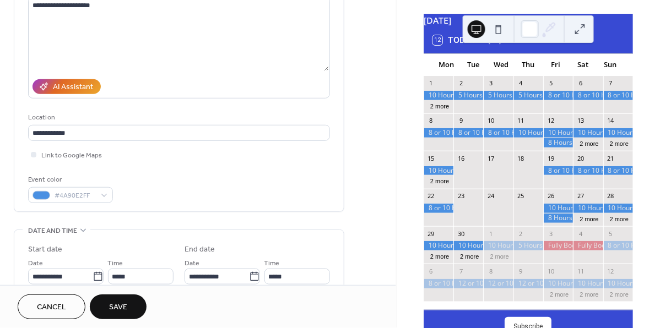
type input "**********"
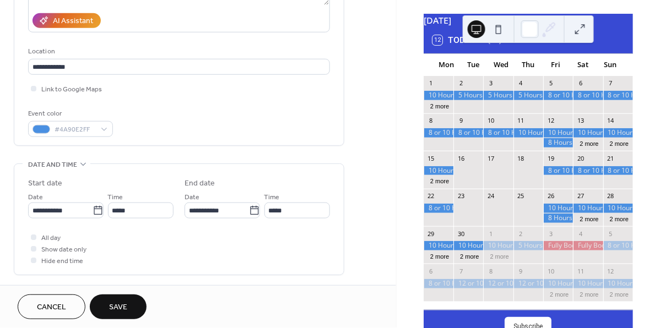
scroll to position [197, 0]
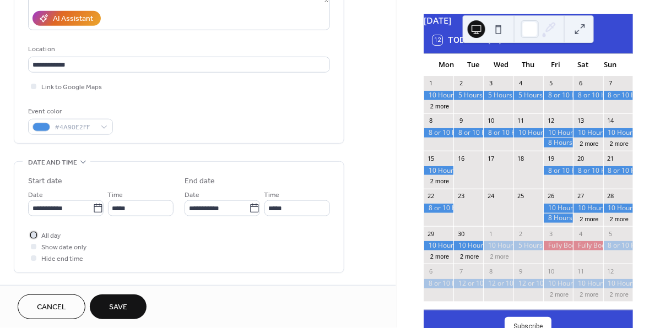
click at [51, 233] on span "All day" at bounding box center [50, 237] width 19 height 12
click at [122, 309] on span "Save" at bounding box center [118, 308] width 18 height 12
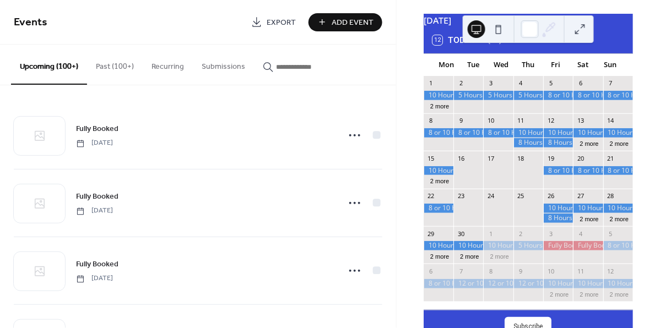
click at [522, 250] on div at bounding box center [528, 245] width 30 height 9
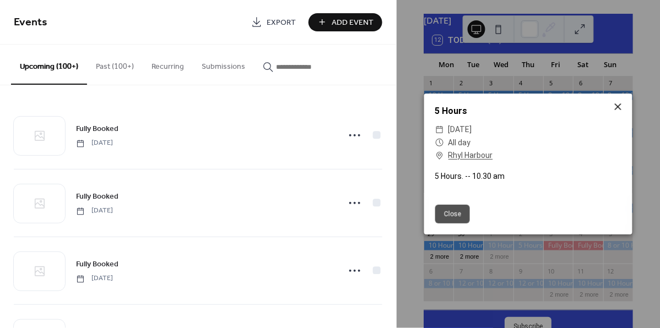
click at [619, 106] on icon at bounding box center [617, 106] width 13 height 13
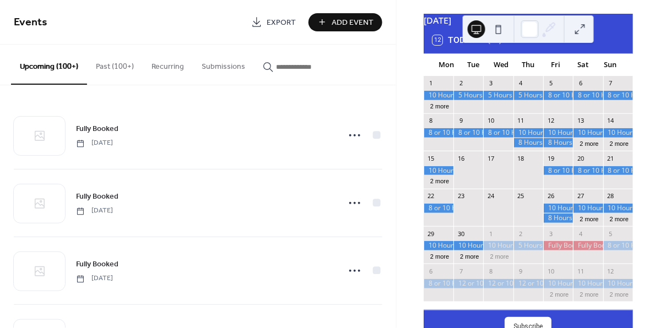
click at [470, 100] on div at bounding box center [468, 95] width 30 height 9
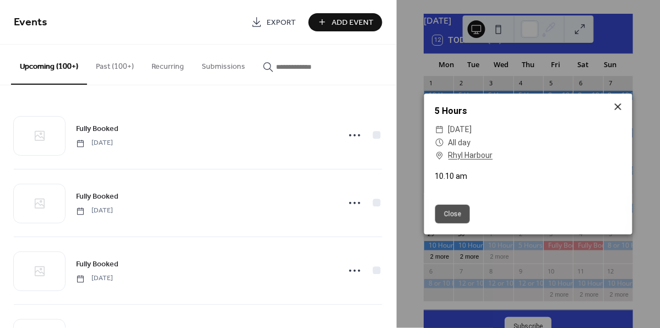
click at [617, 109] on icon at bounding box center [617, 106] width 7 height 7
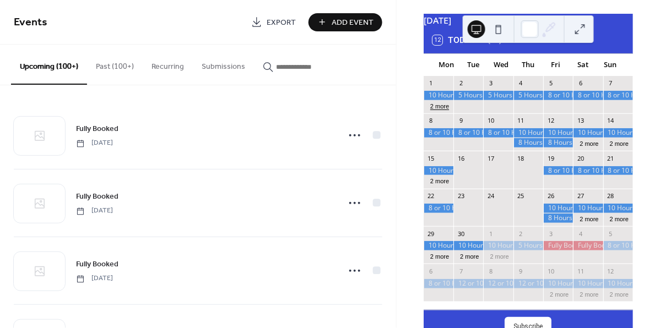
click at [443, 110] on button "2 more" at bounding box center [440, 105] width 28 height 9
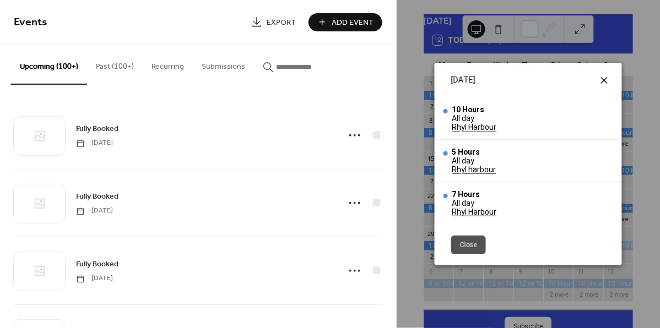
click at [606, 80] on icon at bounding box center [603, 80] width 13 height 13
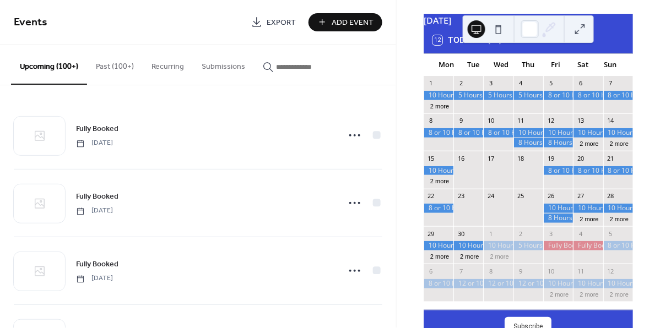
click at [328, 21] on button "Add Event" at bounding box center [345, 22] width 74 height 18
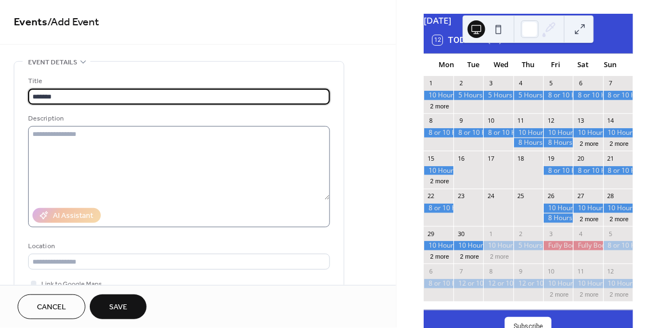
type input "*******"
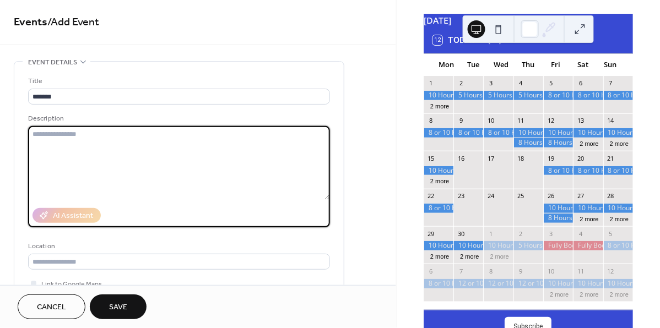
click at [253, 139] on textarea at bounding box center [179, 163] width 302 height 74
type textarea "**********"
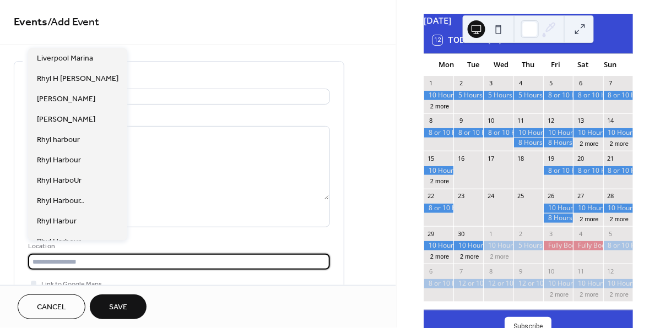
click at [161, 259] on input "text" at bounding box center [179, 262] width 302 height 16
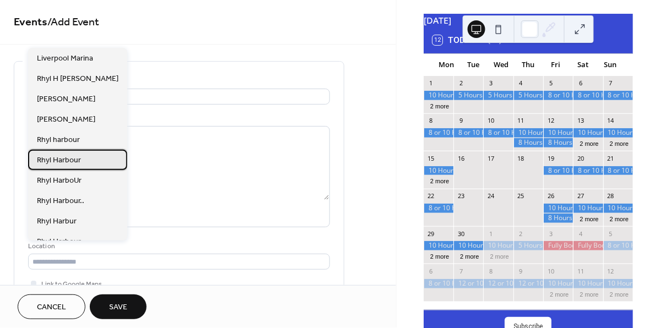
click at [73, 160] on span "Rhyl Harbour" at bounding box center [59, 161] width 44 height 12
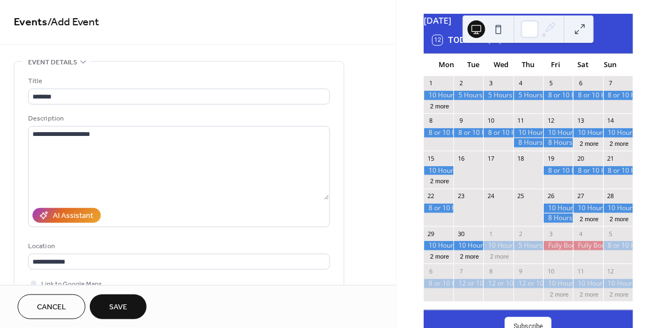
type input "**********"
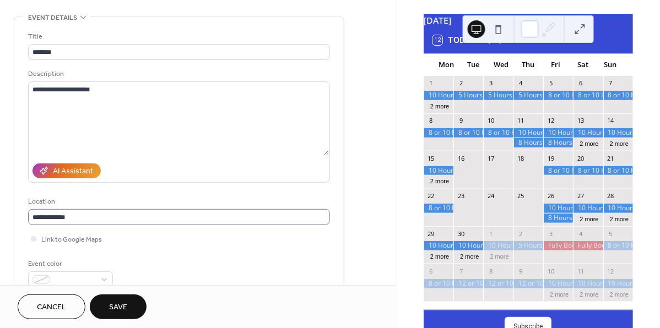
scroll to position [46, 0]
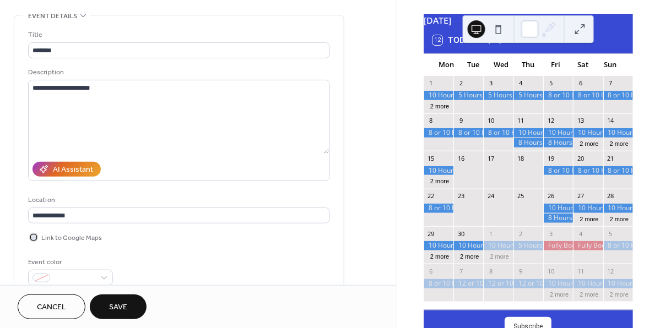
click at [86, 236] on span "Link to Google Maps" at bounding box center [71, 239] width 61 height 12
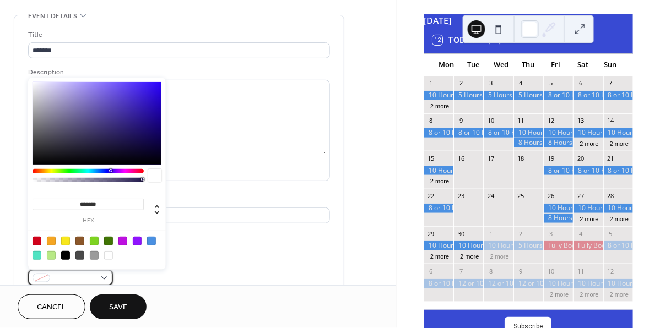
click at [102, 274] on div at bounding box center [70, 278] width 85 height 16
click at [150, 241] on div at bounding box center [151, 241] width 9 height 9
type input "*******"
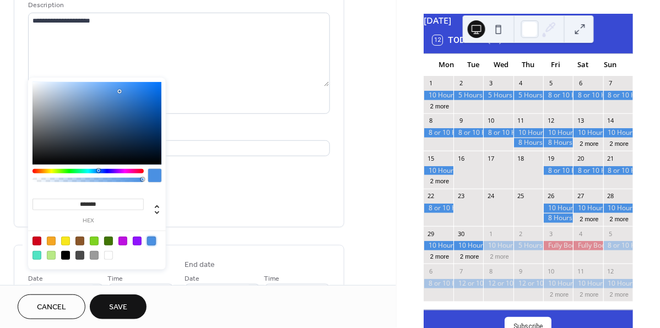
scroll to position [115, 0]
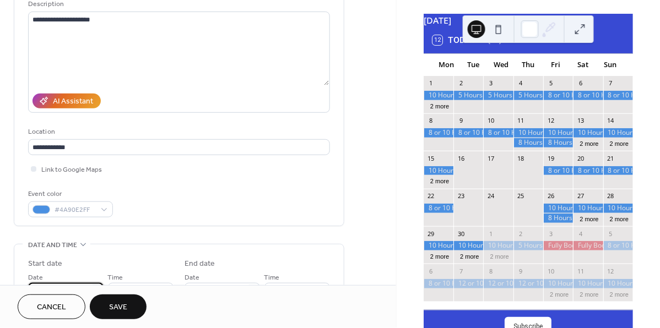
click at [88, 283] on input "**********" at bounding box center [60, 291] width 64 height 16
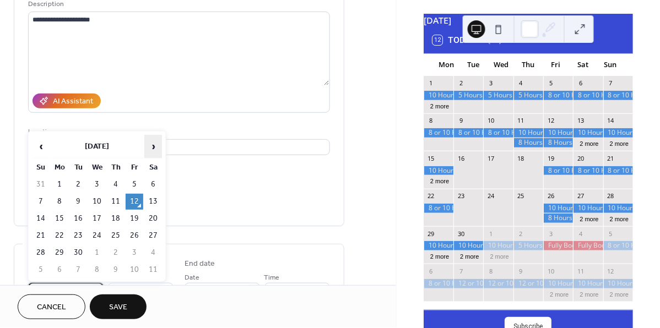
click at [152, 152] on span "›" at bounding box center [153, 146] width 17 height 22
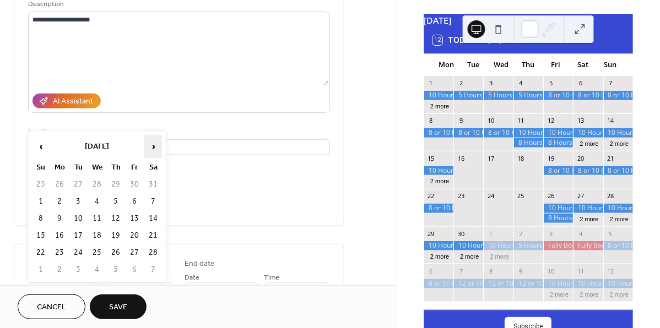
click at [152, 152] on span "›" at bounding box center [153, 146] width 17 height 22
click at [79, 219] on td "16" at bounding box center [78, 219] width 18 height 16
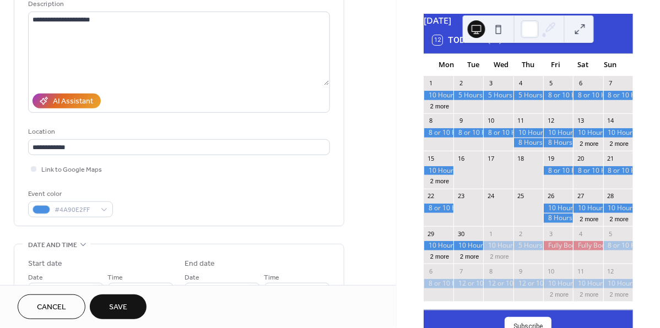
type input "**********"
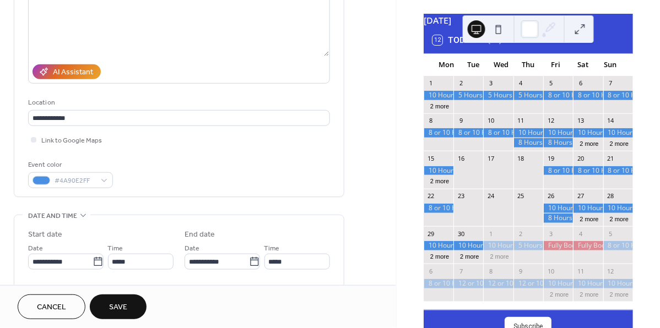
scroll to position [154, 0]
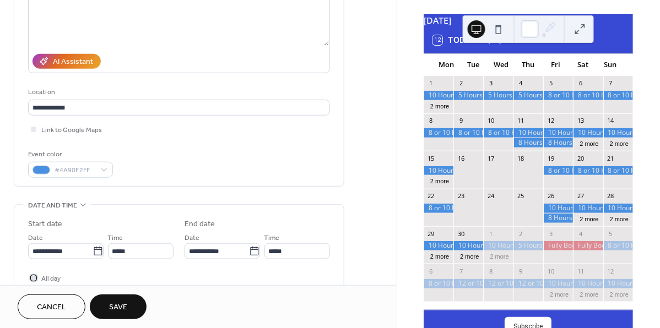
click at [49, 276] on span "All day" at bounding box center [50, 280] width 19 height 12
click at [124, 293] on div "Cancel Save" at bounding box center [198, 306] width 396 height 43
click at [119, 313] on span "Save" at bounding box center [118, 308] width 18 height 12
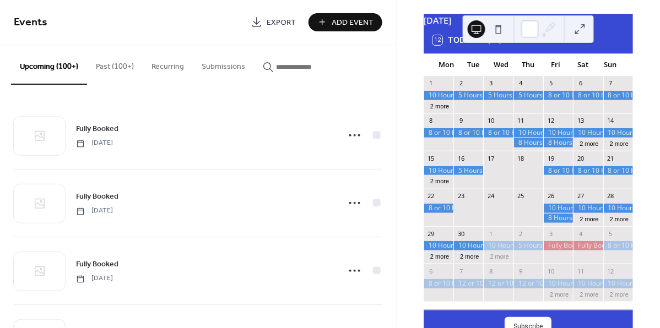
click at [320, 26] on button "Add Event" at bounding box center [345, 22] width 74 height 18
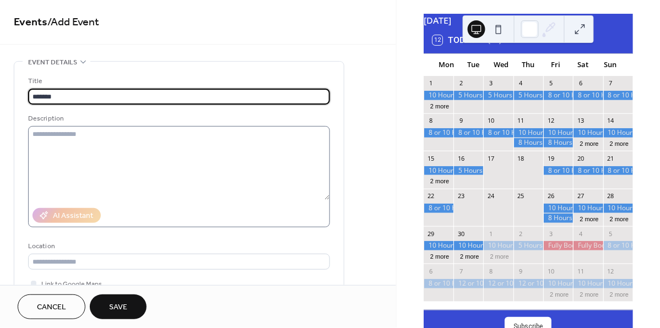
type input "*******"
click at [276, 128] on textarea at bounding box center [179, 163] width 302 height 74
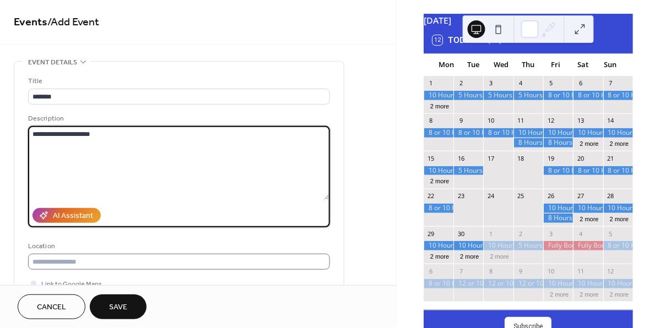
type textarea "**********"
click at [187, 263] on input "text" at bounding box center [179, 262] width 302 height 16
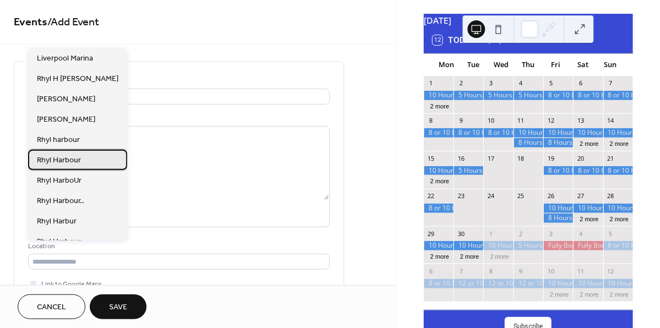
click at [78, 164] on div "Rhyl Harbour" at bounding box center [77, 160] width 99 height 20
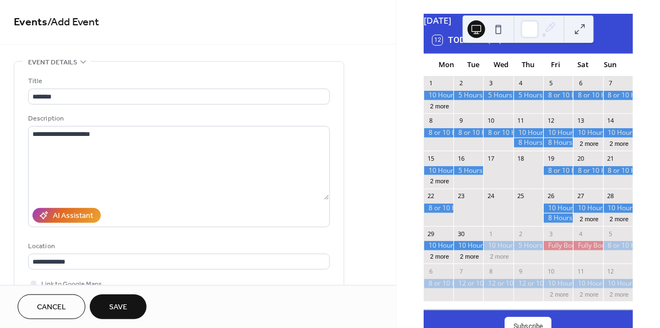
type input "**********"
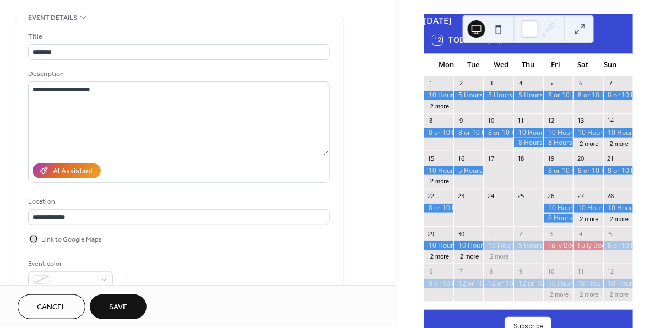
click at [55, 242] on span "Link to Google Maps" at bounding box center [71, 241] width 61 height 12
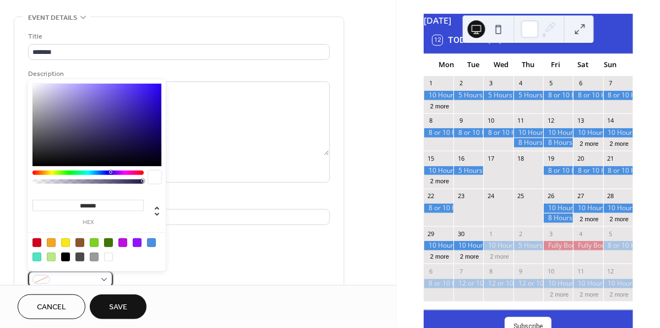
click at [105, 276] on div at bounding box center [70, 279] width 85 height 16
click at [151, 242] on div at bounding box center [151, 242] width 9 height 9
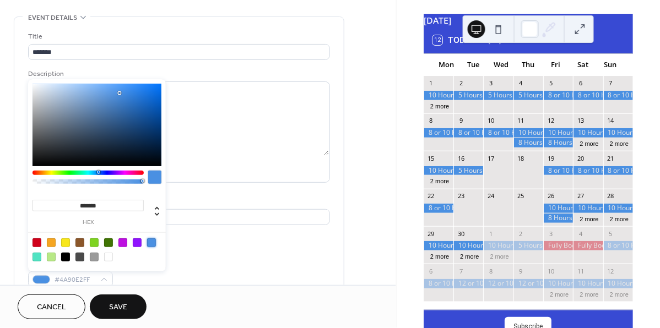
type input "*******"
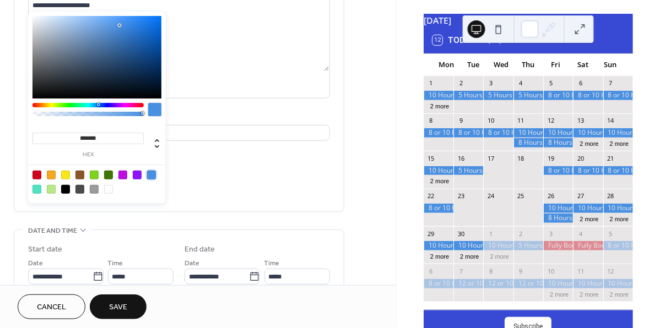
scroll to position [137, 0]
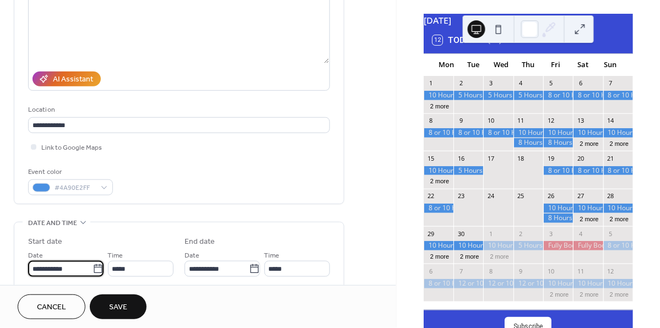
click at [79, 265] on input "**********" at bounding box center [60, 269] width 64 height 16
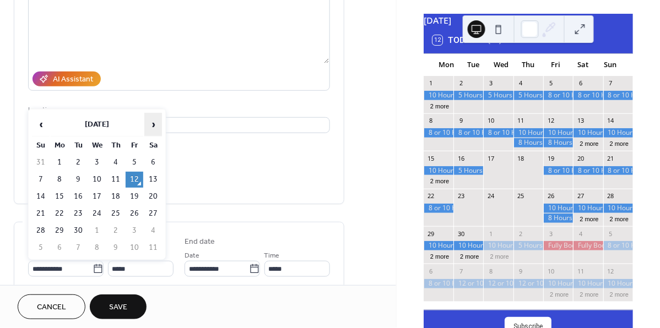
click at [151, 123] on span "›" at bounding box center [153, 124] width 17 height 22
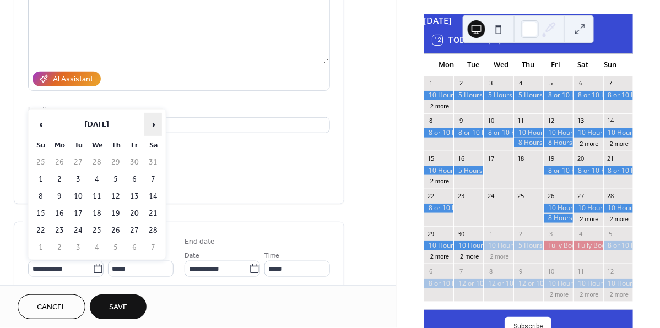
click at [151, 123] on span "›" at bounding box center [153, 124] width 17 height 22
click at [102, 197] on td "17" at bounding box center [97, 197] width 18 height 16
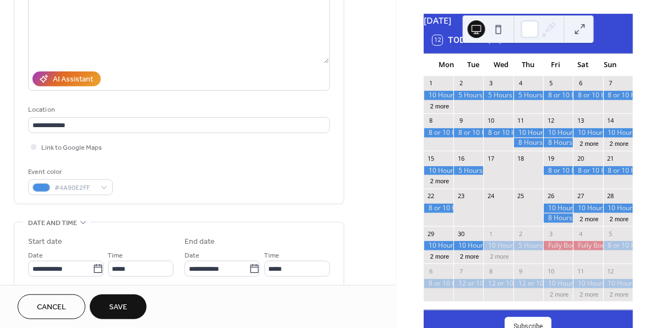
type input "**********"
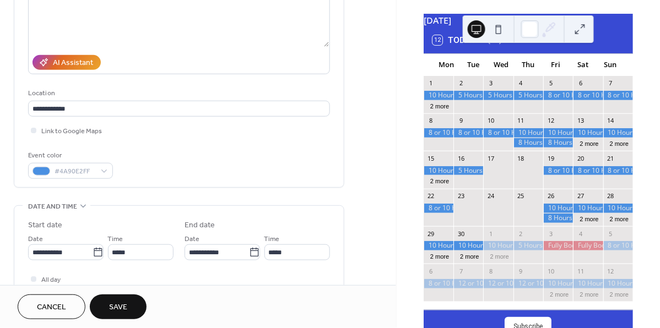
scroll to position [166, 0]
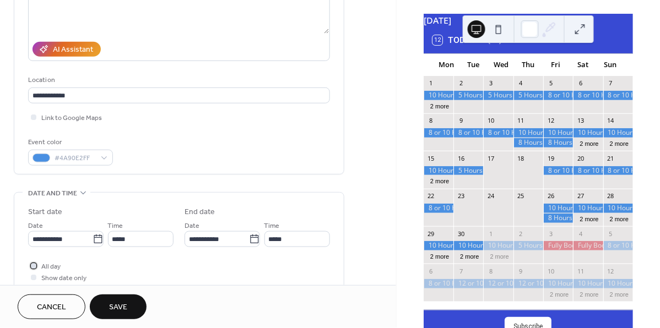
click at [53, 263] on span "All day" at bounding box center [50, 267] width 19 height 12
click at [107, 304] on button "Save" at bounding box center [118, 307] width 57 height 25
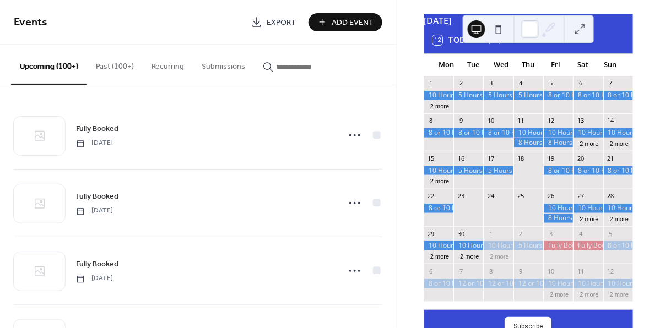
click at [336, 20] on span "Add Event" at bounding box center [353, 23] width 42 height 12
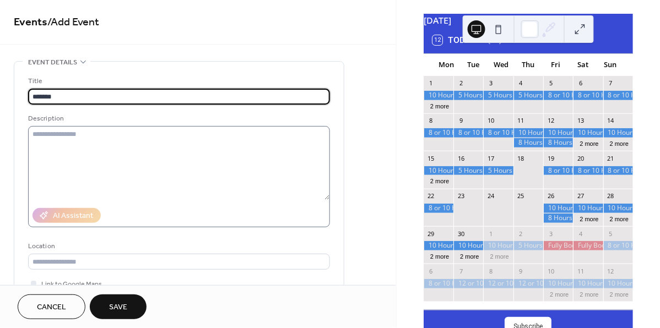
type input "*******"
click at [246, 135] on textarea at bounding box center [179, 163] width 302 height 74
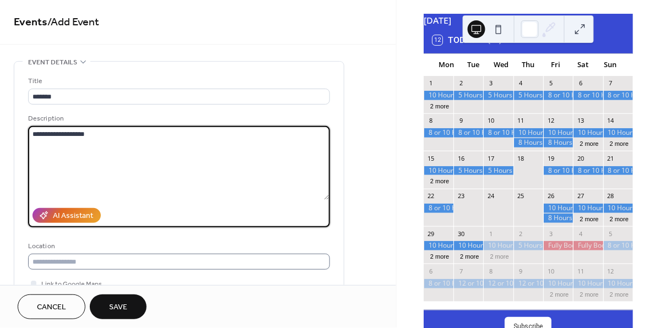
type textarea "**********"
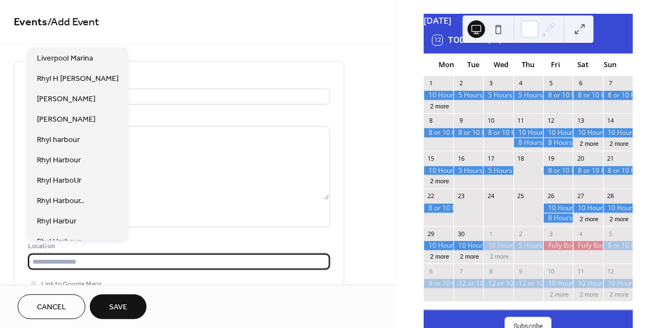
click at [175, 264] on input "text" at bounding box center [179, 262] width 302 height 16
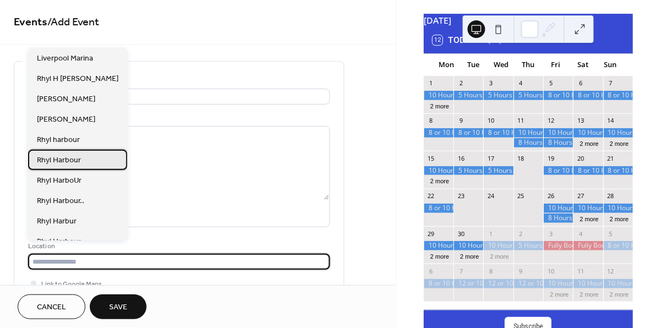
click at [78, 160] on span "Rhyl Harbour" at bounding box center [59, 161] width 44 height 12
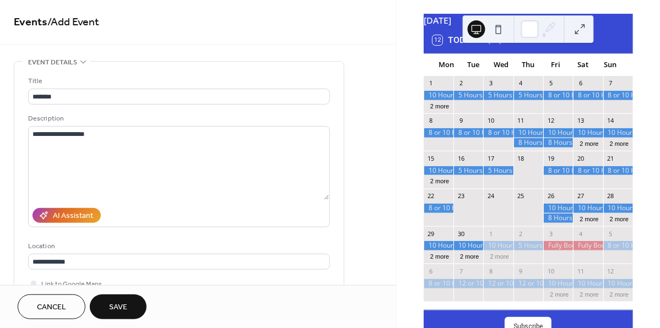
type input "**********"
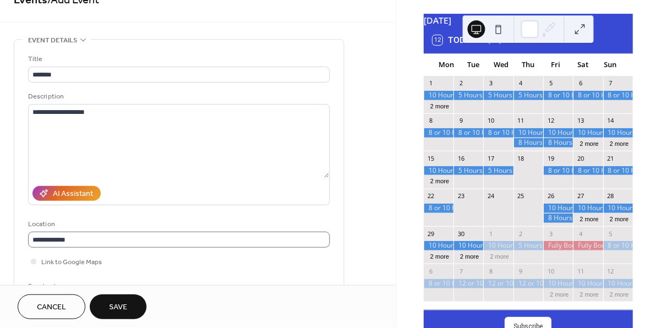
scroll to position [23, 0]
click at [74, 260] on span "Link to Google Maps" at bounding box center [71, 262] width 61 height 12
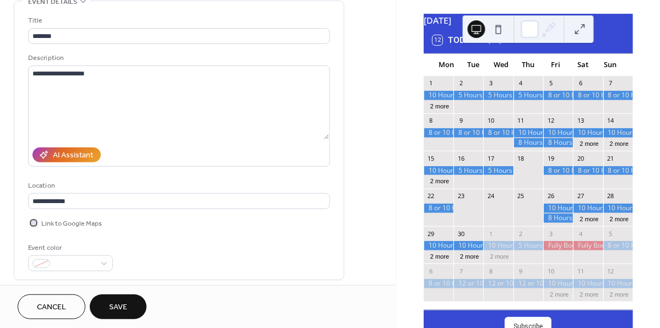
scroll to position [64, 0]
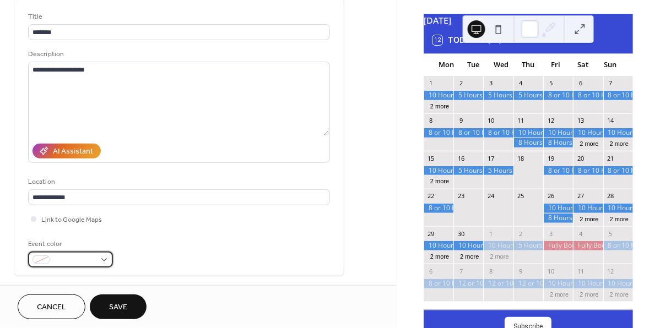
click at [102, 258] on div at bounding box center [70, 260] width 85 height 16
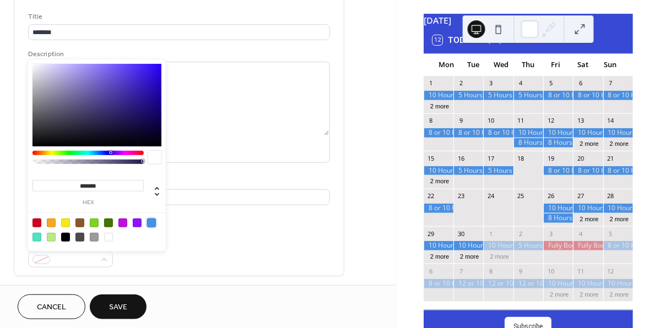
click at [151, 222] on div at bounding box center [151, 223] width 9 height 9
type input "*******"
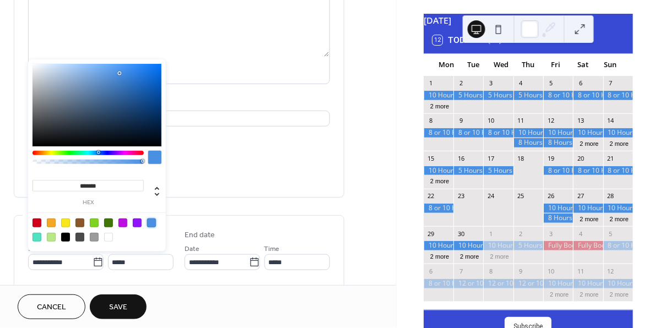
scroll to position [134, 0]
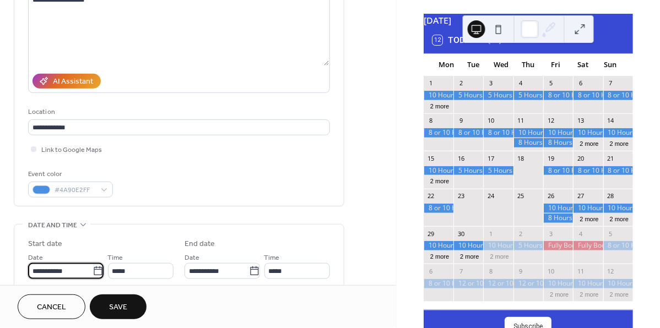
click at [86, 269] on input "**********" at bounding box center [60, 271] width 64 height 16
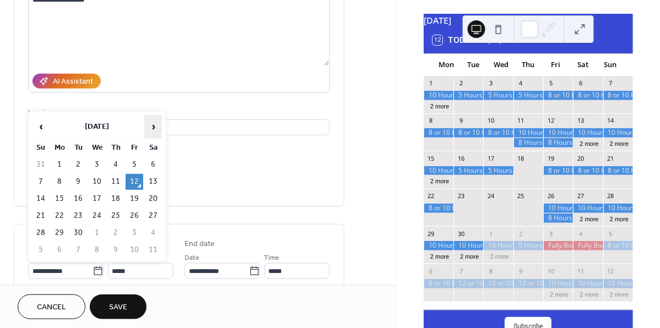
click at [155, 133] on span "›" at bounding box center [153, 127] width 17 height 22
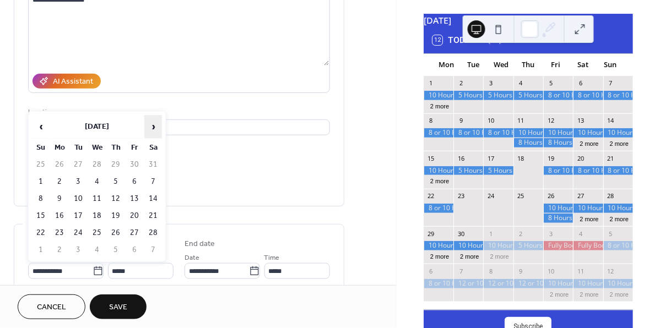
click at [155, 133] on span "›" at bounding box center [153, 127] width 17 height 22
click at [117, 200] on td "18" at bounding box center [116, 199] width 18 height 16
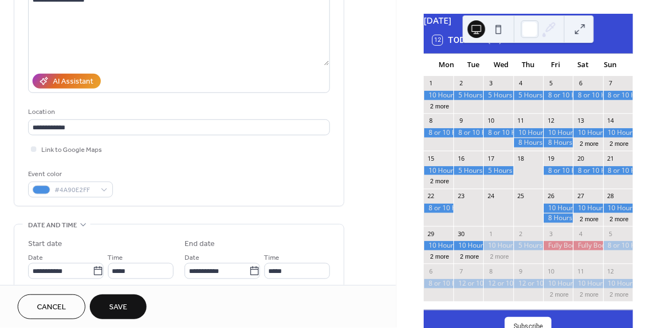
type input "**********"
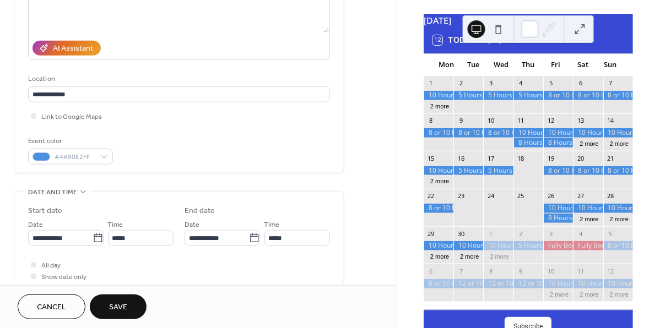
scroll to position [170, 0]
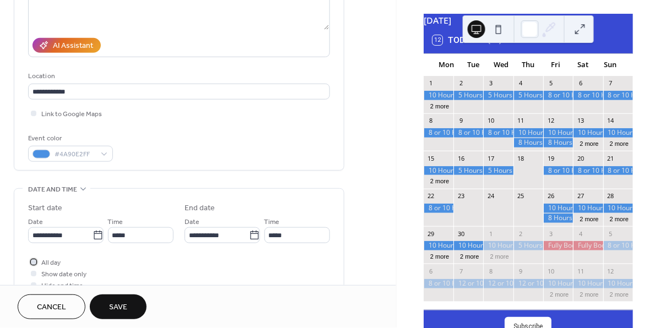
click at [52, 260] on span "All day" at bounding box center [50, 264] width 19 height 12
click at [105, 300] on button "Save" at bounding box center [118, 307] width 57 height 25
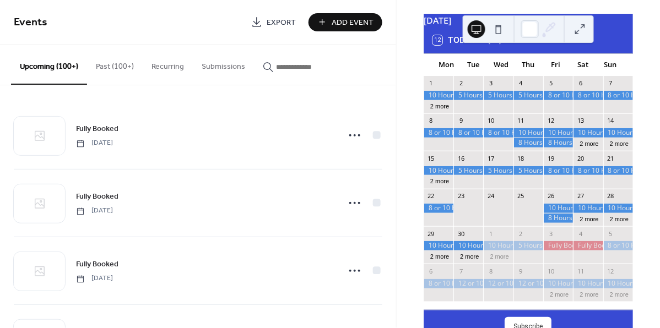
click at [320, 23] on button "Add Event" at bounding box center [345, 22] width 74 height 18
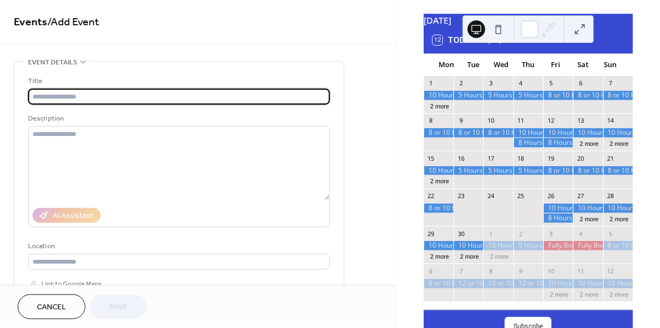
click at [442, 213] on div at bounding box center [438, 208] width 30 height 9
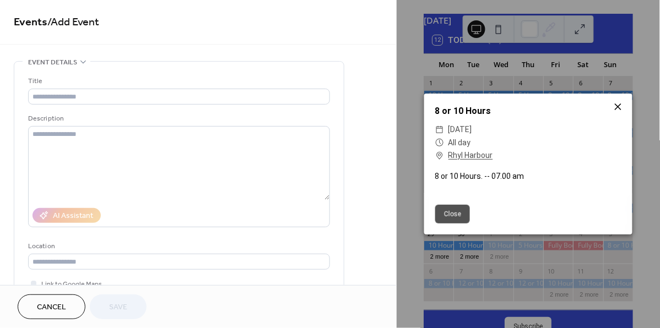
click at [620, 105] on icon at bounding box center [617, 106] width 13 height 13
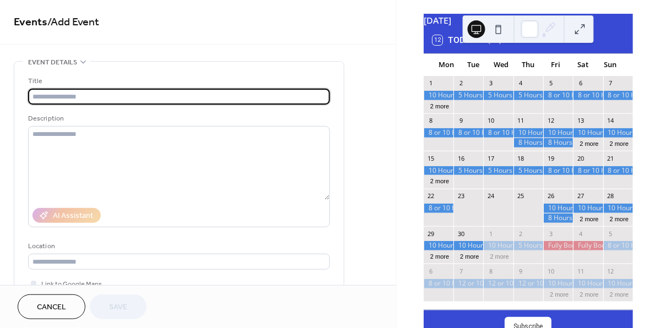
click at [313, 104] on input "text" at bounding box center [179, 97] width 302 height 16
type input "**********"
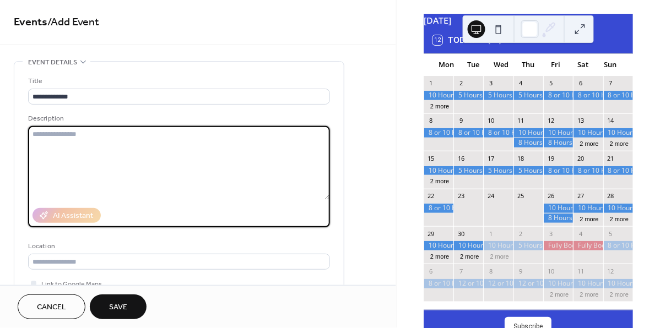
click at [282, 148] on textarea at bounding box center [179, 163] width 302 height 74
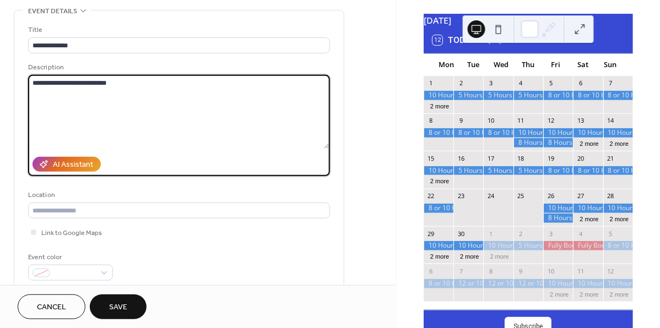
scroll to position [62, 0]
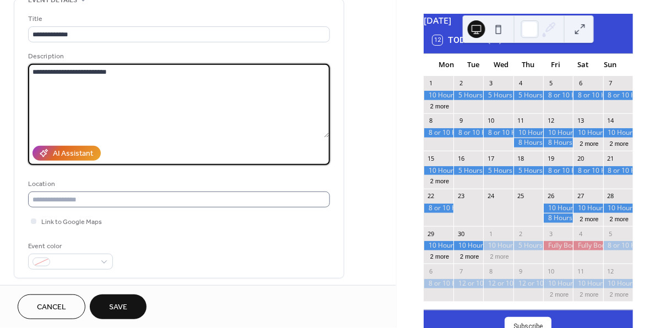
type textarea "**********"
click at [181, 206] on input "text" at bounding box center [179, 200] width 302 height 16
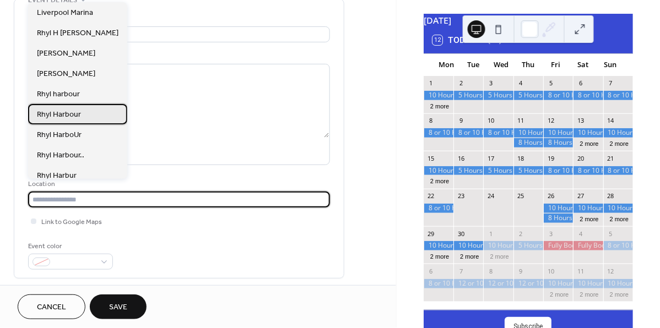
click at [76, 110] on span "Rhyl Harbour" at bounding box center [59, 116] width 44 height 12
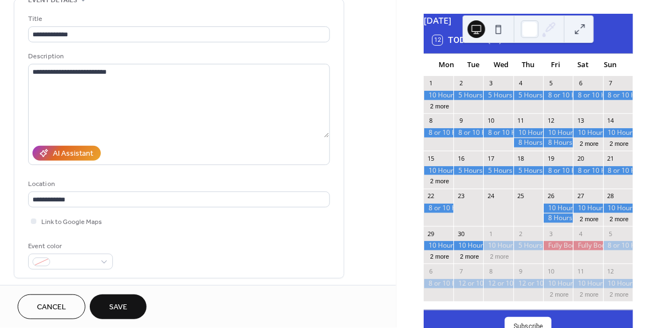
type input "**********"
click at [70, 223] on span "Link to Google Maps" at bounding box center [71, 223] width 61 height 12
click at [102, 263] on div at bounding box center [70, 262] width 85 height 16
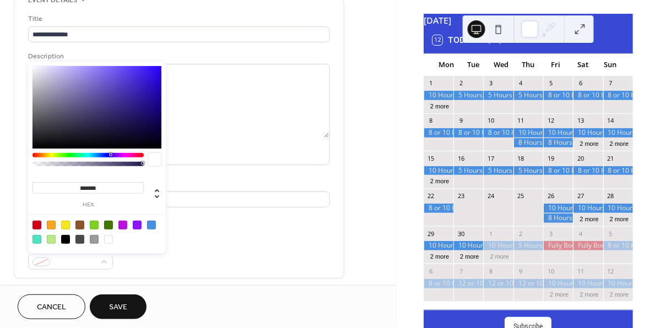
click at [151, 225] on div at bounding box center [151, 225] width 9 height 9
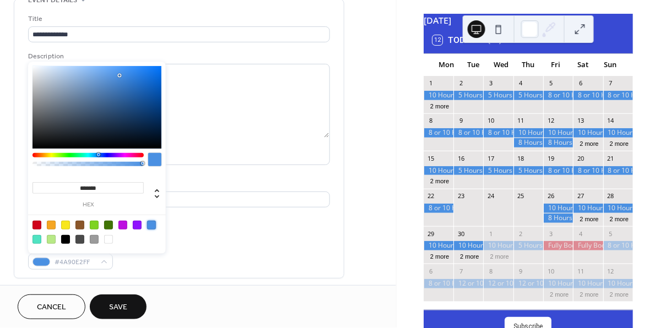
type input "*******"
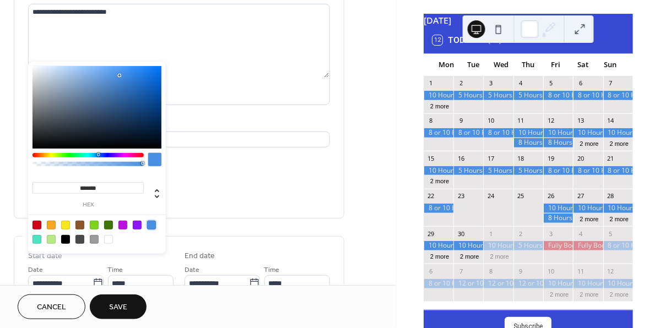
scroll to position [126, 0]
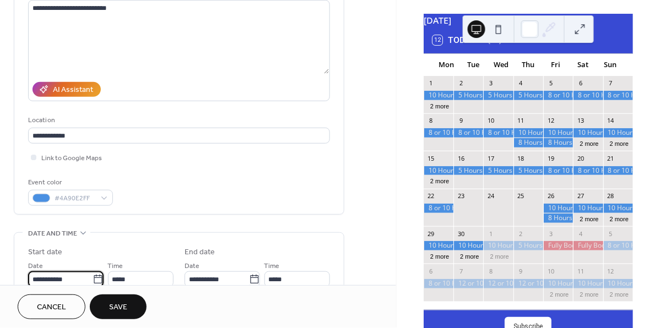
click at [86, 274] on input "**********" at bounding box center [60, 279] width 64 height 16
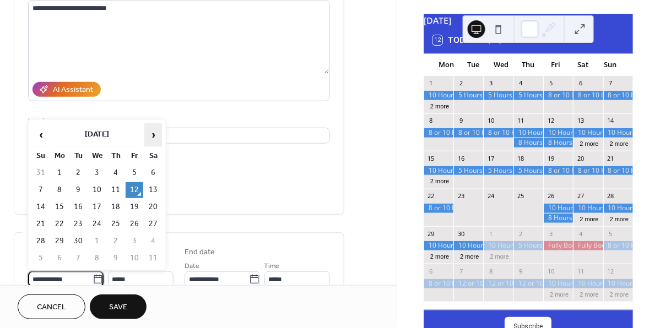
click at [148, 139] on span "›" at bounding box center [153, 135] width 17 height 22
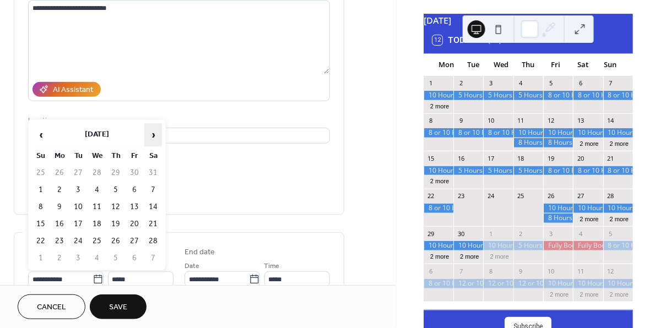
click at [148, 139] on span "›" at bounding box center [153, 135] width 17 height 22
click at [82, 220] on td "23" at bounding box center [78, 224] width 18 height 16
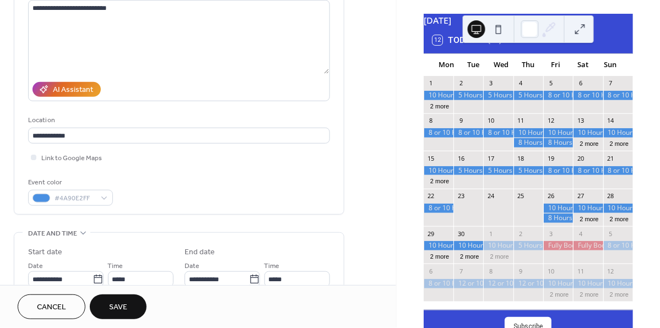
type input "**********"
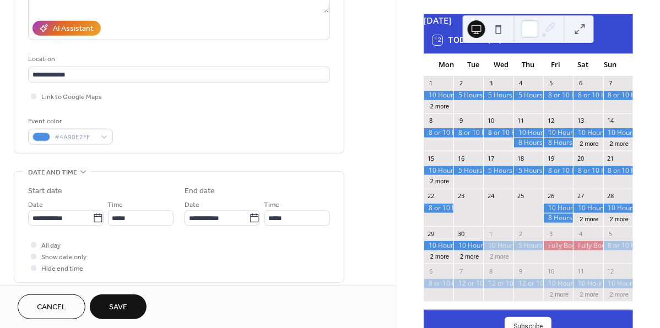
scroll to position [189, 0]
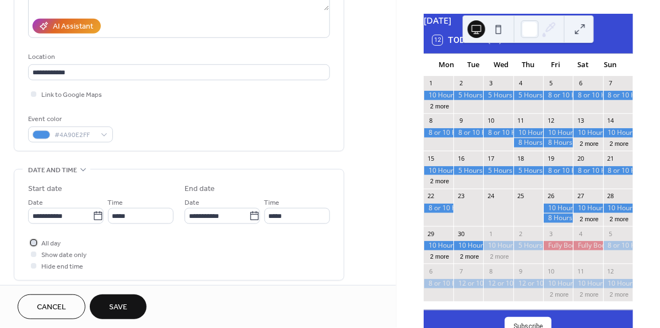
click at [57, 244] on span "All day" at bounding box center [50, 244] width 19 height 12
click at [126, 304] on span "Save" at bounding box center [118, 308] width 18 height 12
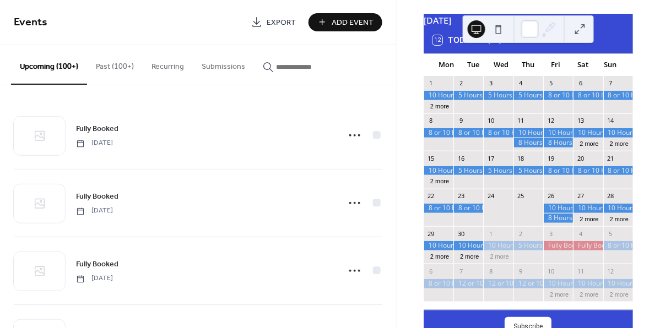
click at [335, 29] on span "Add Event" at bounding box center [353, 23] width 42 height 12
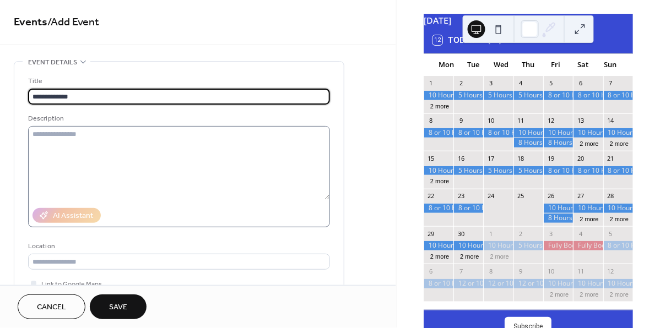
type input "**********"
click at [279, 146] on textarea at bounding box center [179, 163] width 302 height 74
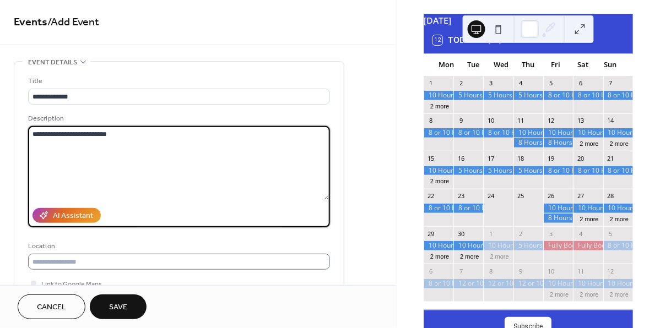
type textarea "**********"
click at [214, 261] on input "text" at bounding box center [179, 262] width 302 height 16
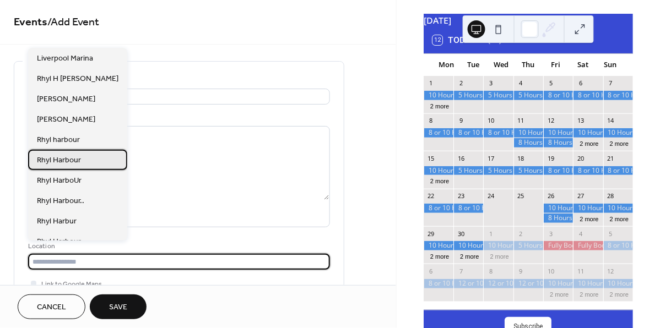
click at [80, 155] on span "Rhyl Harbour" at bounding box center [59, 161] width 44 height 12
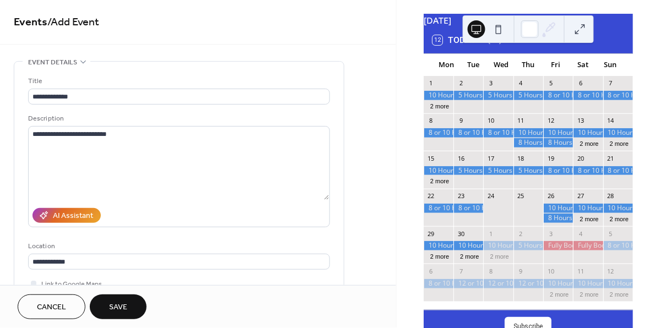
type input "**********"
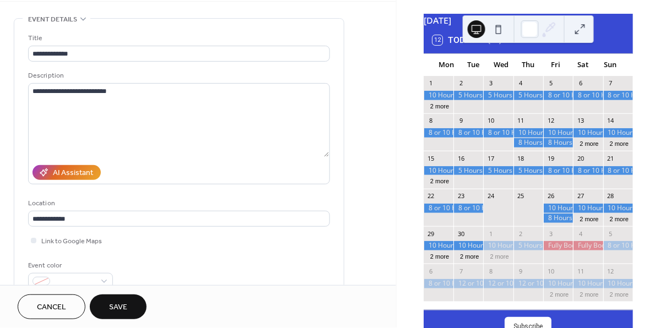
scroll to position [45, 0]
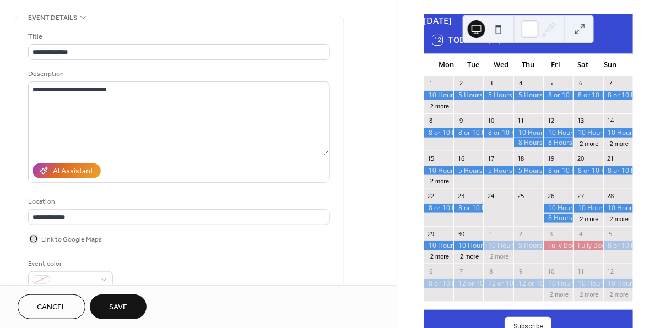
click at [75, 237] on span "Link to Google Maps" at bounding box center [71, 241] width 61 height 12
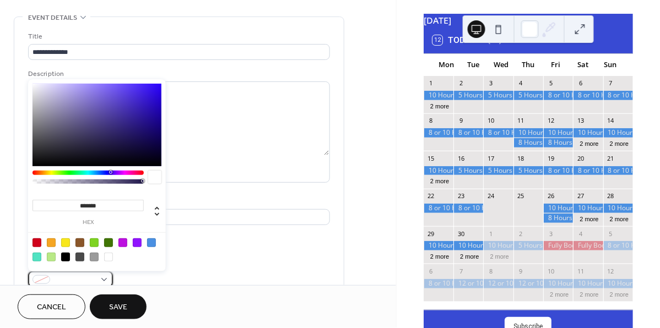
click at [105, 280] on div at bounding box center [70, 279] width 85 height 16
click at [150, 241] on div at bounding box center [151, 242] width 9 height 9
type input "*******"
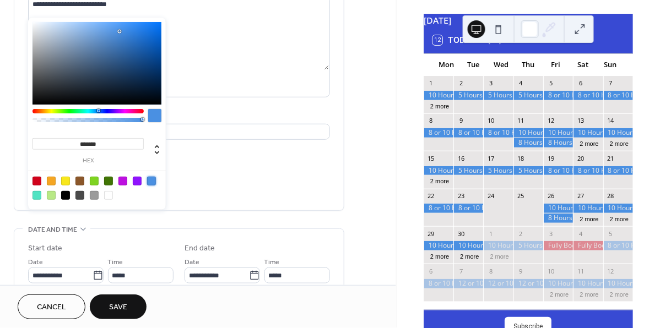
scroll to position [131, 0]
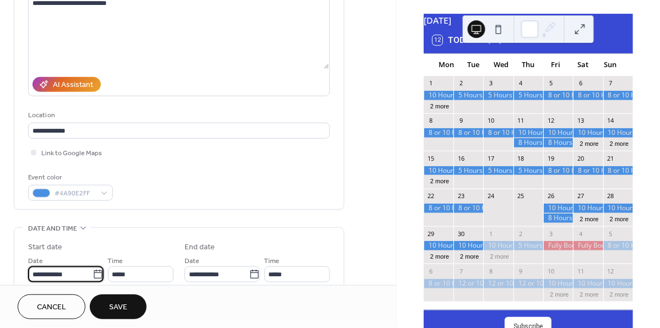
click at [84, 269] on input "**********" at bounding box center [60, 274] width 64 height 16
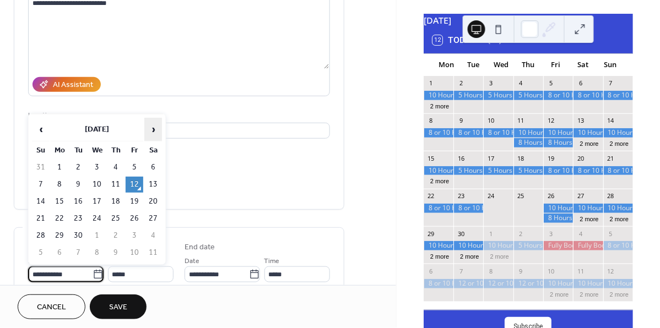
click at [152, 128] on span "›" at bounding box center [153, 129] width 17 height 22
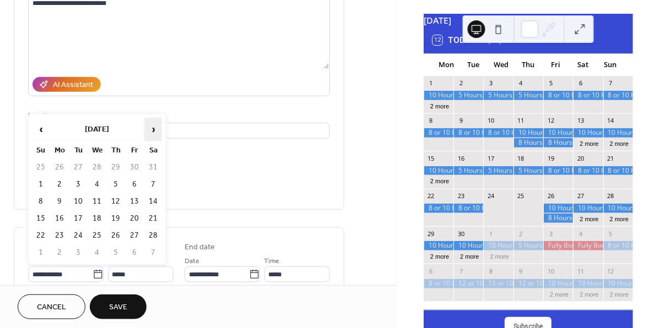
click at [152, 128] on span "›" at bounding box center [153, 129] width 17 height 22
click at [100, 213] on td "24" at bounding box center [97, 219] width 18 height 16
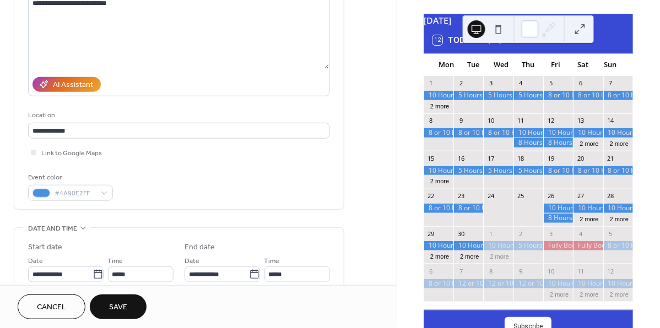
type input "**********"
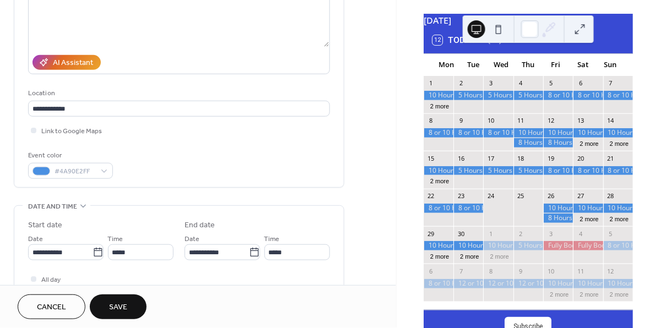
scroll to position [155, 0]
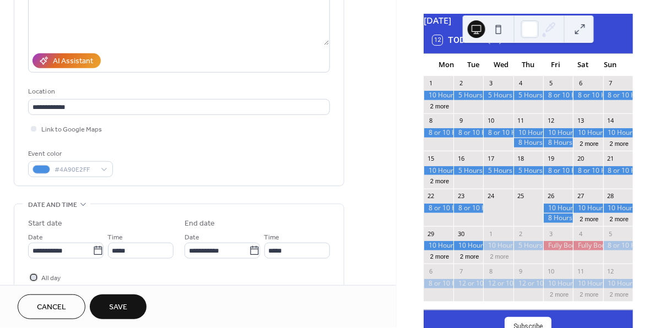
click at [53, 277] on span "All day" at bounding box center [50, 279] width 19 height 12
click at [110, 309] on span "Save" at bounding box center [118, 308] width 18 height 12
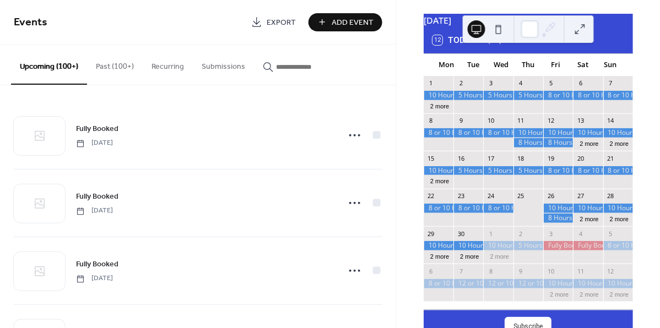
click at [344, 20] on span "Add Event" at bounding box center [353, 23] width 42 height 12
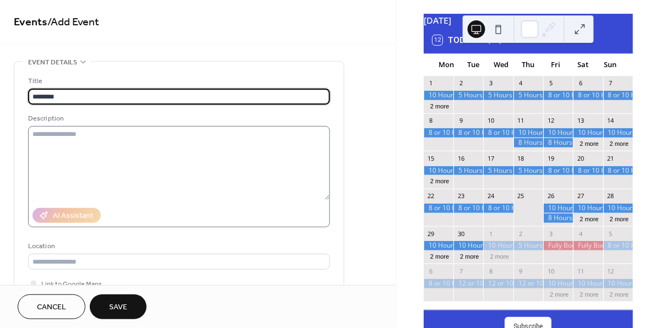
type input "********"
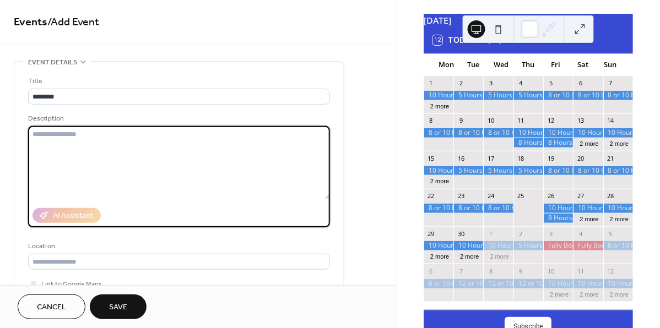
click at [292, 135] on textarea at bounding box center [179, 163] width 302 height 74
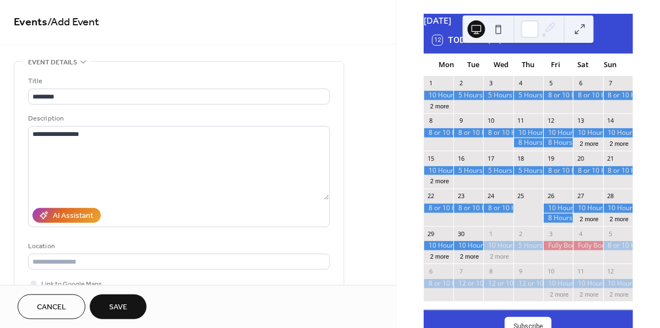
click at [494, 213] on div at bounding box center [498, 208] width 30 height 9
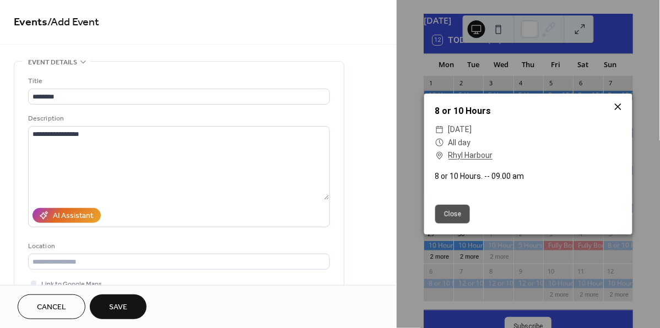
click at [617, 111] on icon at bounding box center [617, 106] width 13 height 13
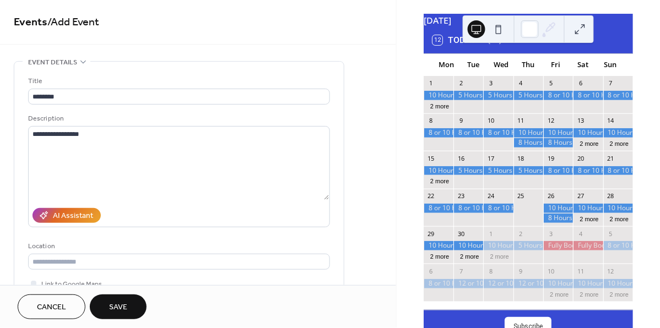
click at [505, 213] on div at bounding box center [498, 208] width 30 height 9
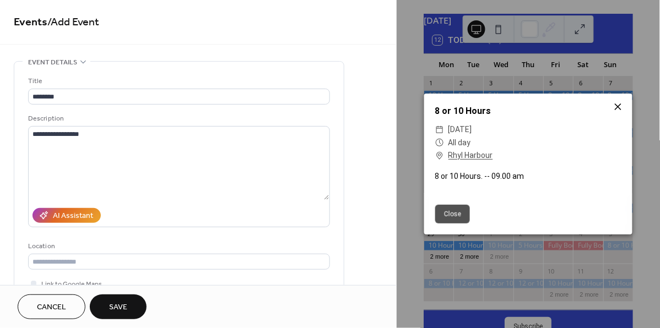
click at [621, 106] on icon at bounding box center [617, 106] width 7 height 7
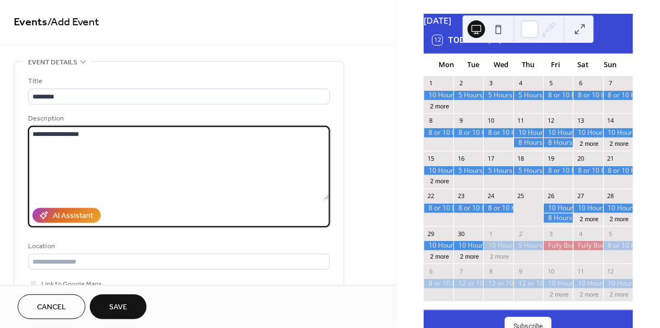
click at [75, 134] on textarea "**********" at bounding box center [178, 163] width 301 height 74
click at [77, 133] on textarea "**********" at bounding box center [178, 163] width 301 height 74
click at [80, 130] on textarea "**********" at bounding box center [178, 163] width 301 height 74
type textarea "**********"
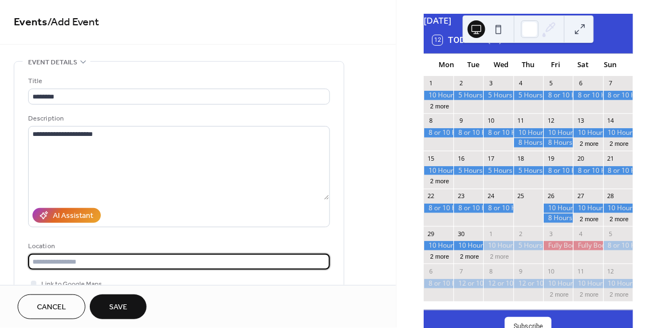
click at [69, 263] on input "text" at bounding box center [179, 262] width 302 height 16
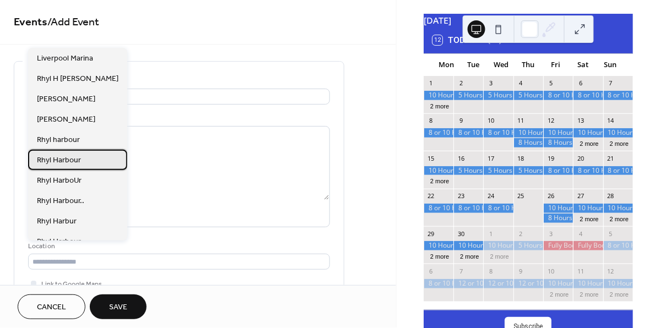
click at [66, 165] on div "Rhyl Harbour" at bounding box center [77, 160] width 99 height 20
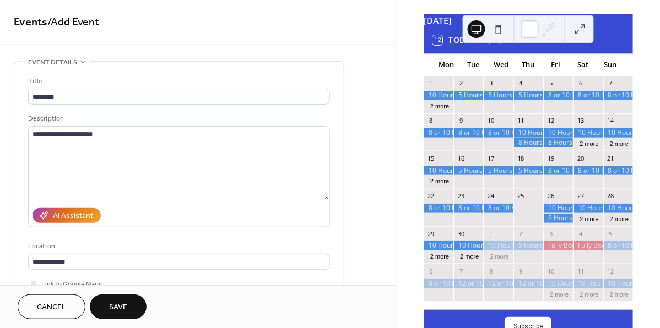
type input "**********"
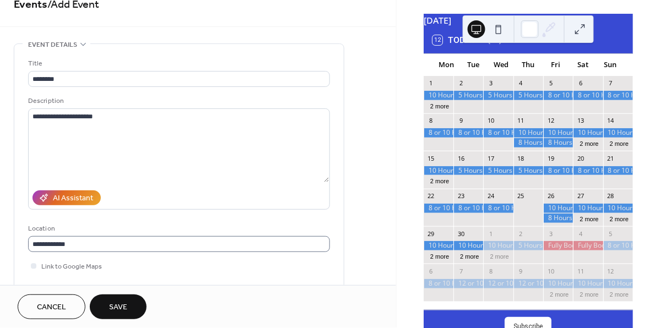
scroll to position [19, 0]
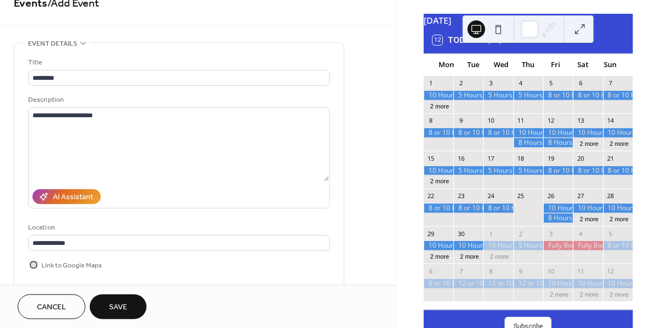
click at [61, 271] on span "Link to Google Maps" at bounding box center [71, 266] width 61 height 12
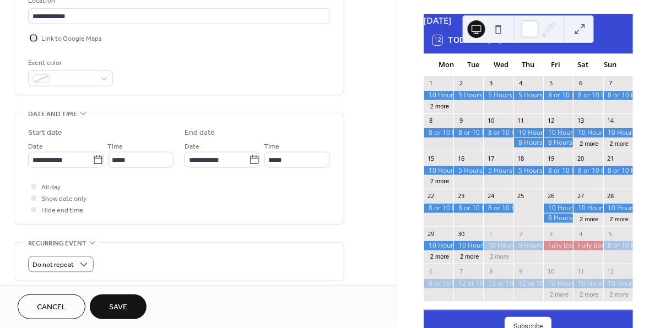
scroll to position [244, 0]
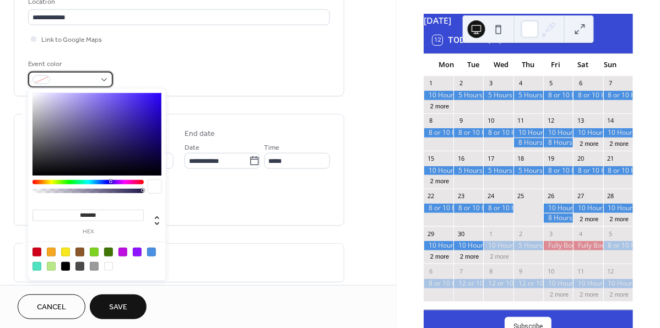
click at [106, 78] on div at bounding box center [70, 80] width 85 height 16
click at [152, 253] on div at bounding box center [151, 252] width 9 height 9
type input "*******"
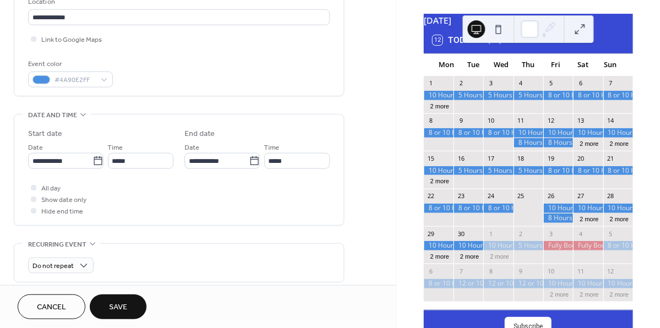
click at [193, 199] on div "All day Show date only Hide end time" at bounding box center [179, 199] width 302 height 35
click at [83, 157] on input "**********" at bounding box center [60, 161] width 64 height 16
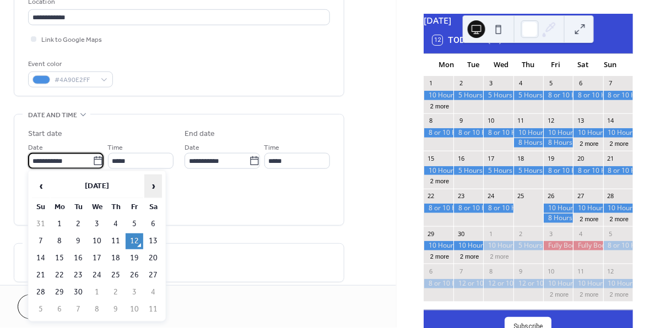
click at [154, 179] on span "›" at bounding box center [153, 186] width 17 height 22
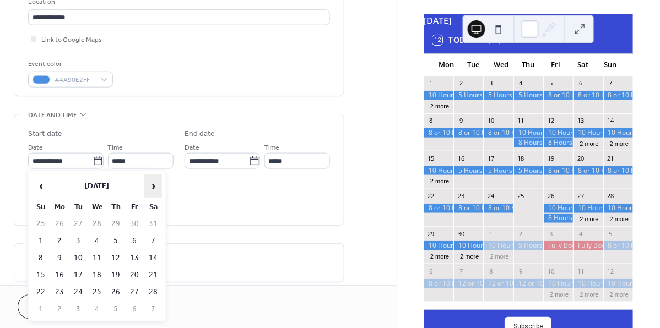
click at [154, 179] on span "›" at bounding box center [153, 186] width 17 height 22
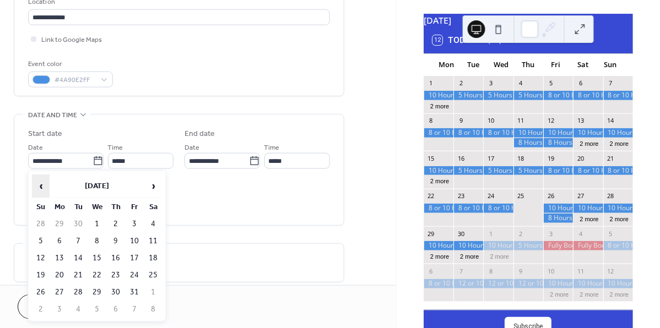
click at [40, 186] on span "‹" at bounding box center [40, 186] width 17 height 22
click at [118, 272] on td "25" at bounding box center [116, 276] width 18 height 16
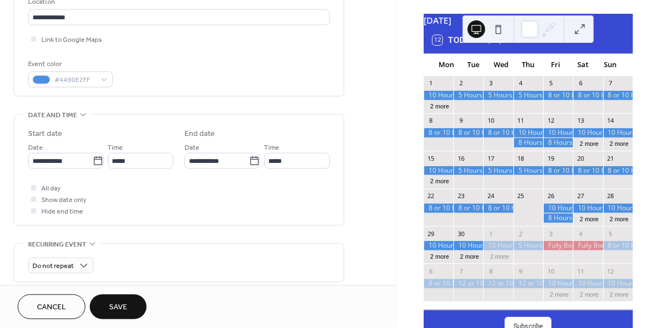
type input "**********"
click at [51, 186] on span "All day" at bounding box center [50, 189] width 19 height 12
click at [115, 302] on span "Save" at bounding box center [118, 308] width 18 height 12
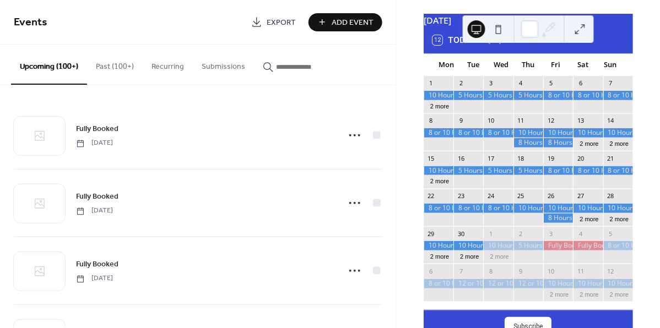
click at [340, 25] on span "Add Event" at bounding box center [353, 23] width 42 height 12
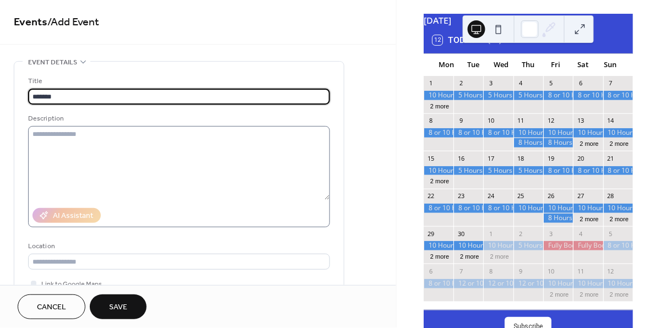
type input "*******"
click at [280, 152] on textarea at bounding box center [179, 163] width 302 height 74
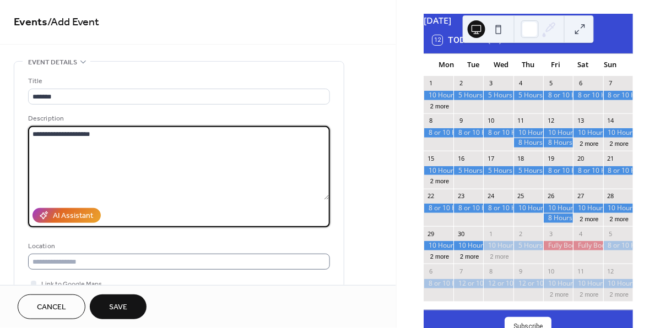
type textarea "**********"
click at [135, 261] on input "text" at bounding box center [179, 262] width 302 height 16
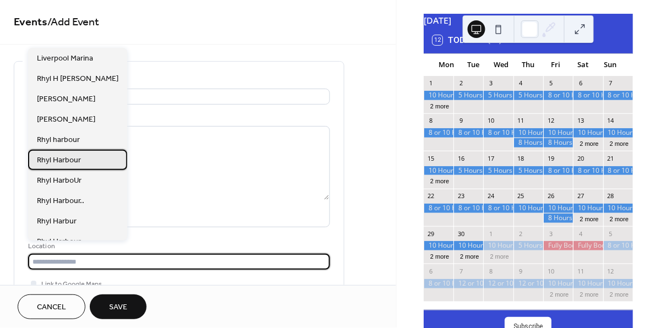
click at [62, 155] on span "Rhyl Harbour" at bounding box center [59, 161] width 44 height 12
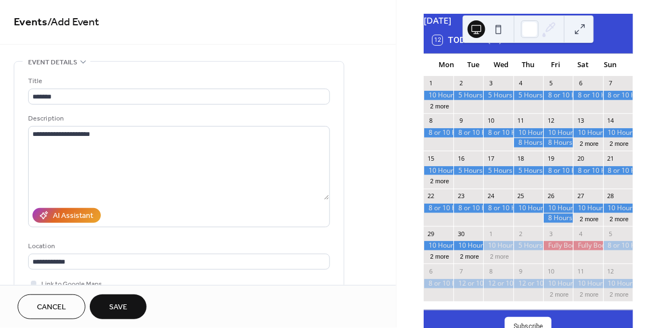
type input "**********"
click at [53, 281] on span "Link to Google Maps" at bounding box center [71, 285] width 61 height 12
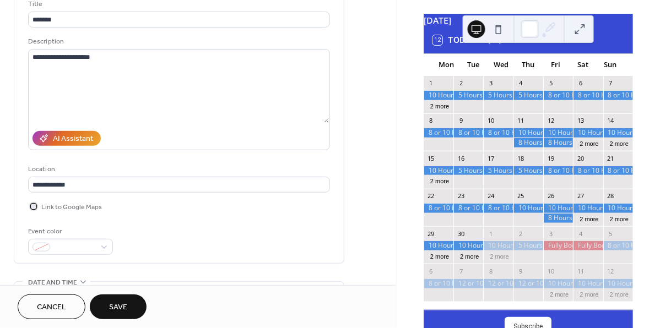
scroll to position [80, 0]
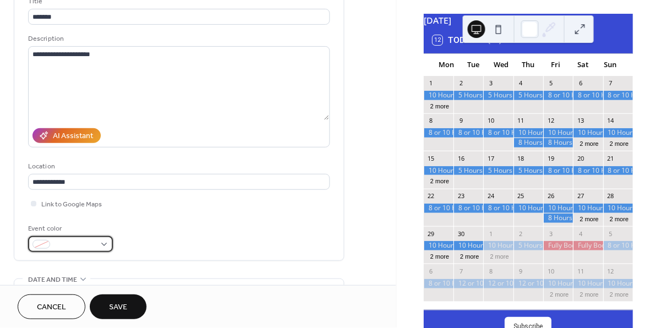
click at [103, 246] on div at bounding box center [70, 244] width 85 height 16
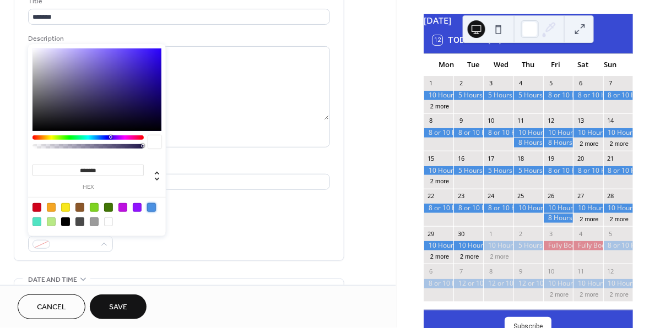
click at [155, 203] on div at bounding box center [151, 207] width 9 height 9
type input "*******"
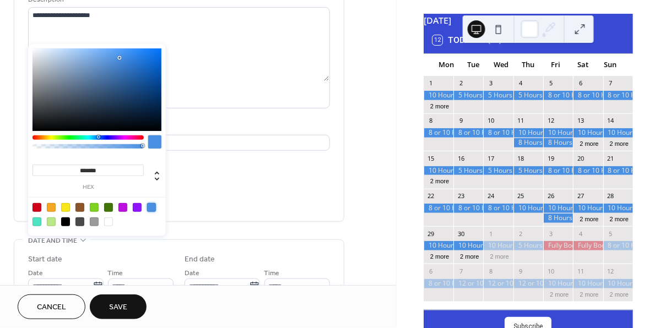
scroll to position [119, 0]
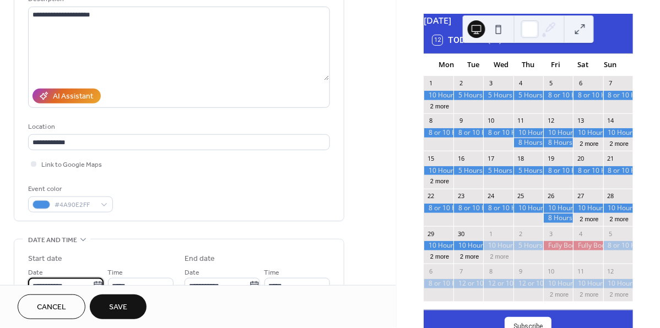
click at [80, 281] on input "**********" at bounding box center [60, 286] width 64 height 16
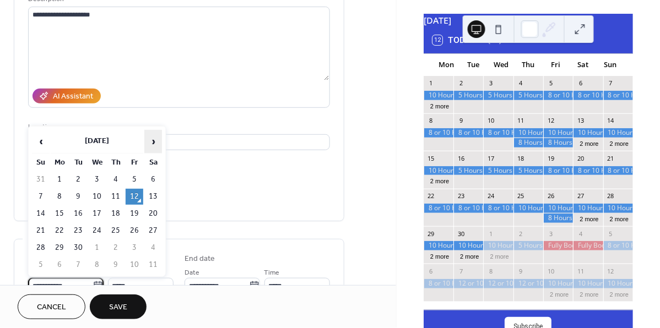
click at [155, 143] on span "›" at bounding box center [153, 141] width 17 height 22
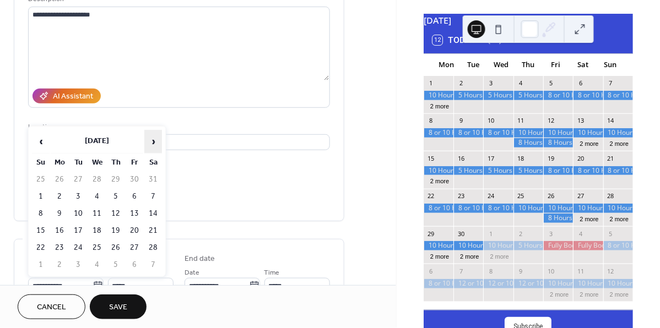
click at [155, 143] on span "›" at bounding box center [153, 141] width 17 height 22
click at [121, 227] on td "25" at bounding box center [116, 231] width 18 height 16
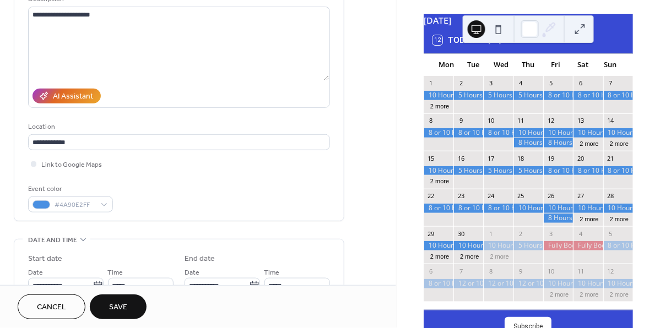
type input "**********"
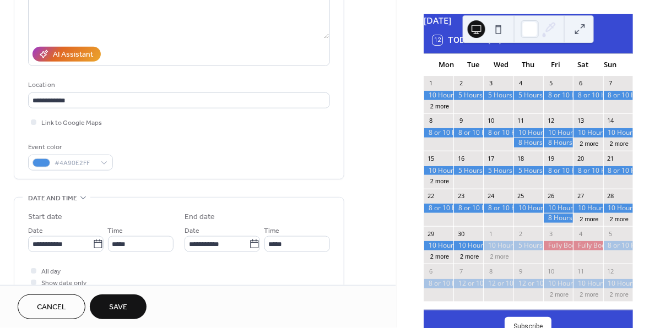
scroll to position [164, 0]
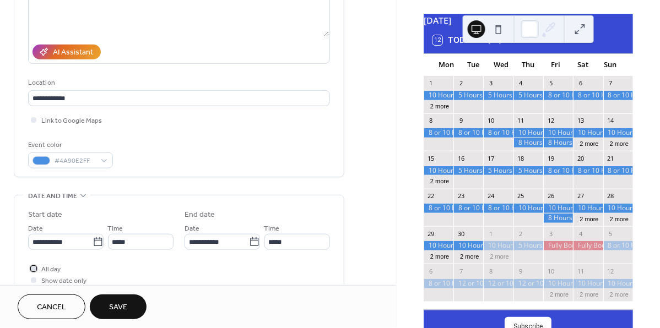
click at [51, 270] on span "All day" at bounding box center [50, 270] width 19 height 12
click at [118, 308] on span "Save" at bounding box center [118, 308] width 18 height 12
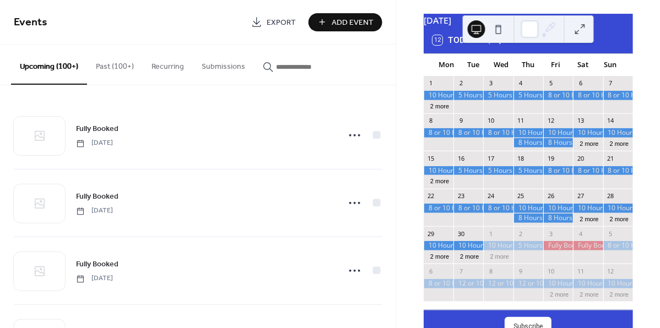
click at [500, 47] on icon at bounding box center [500, 40] width 13 height 13
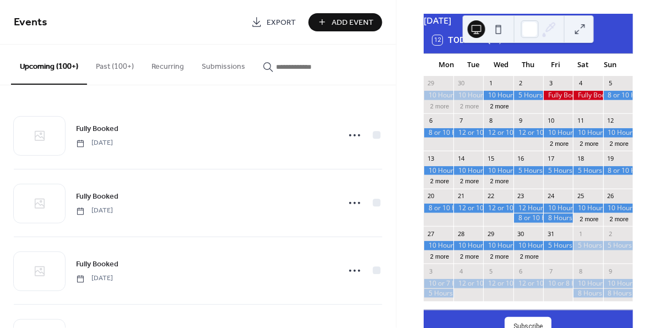
click at [489, 47] on icon at bounding box center [487, 40] width 13 height 13
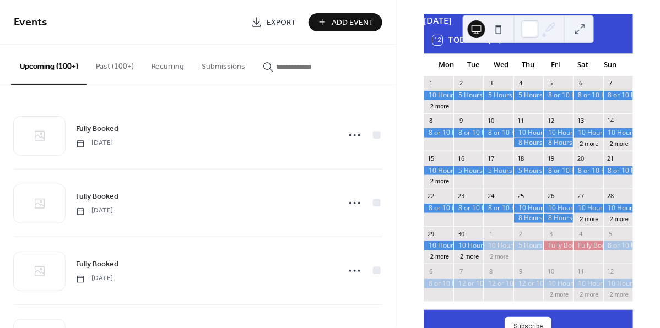
click at [489, 47] on icon at bounding box center [487, 40] width 13 height 13
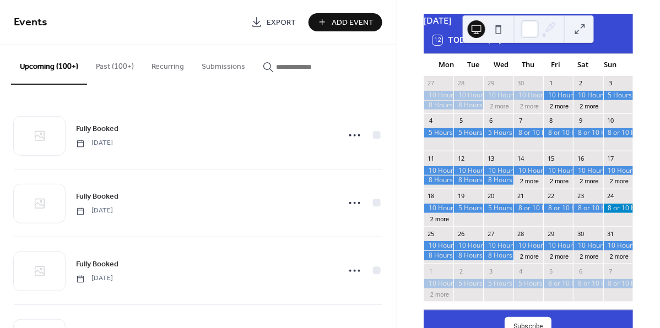
click at [500, 47] on icon at bounding box center [500, 40] width 13 height 13
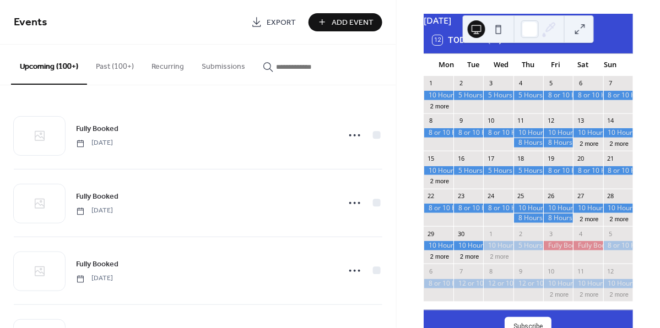
click at [500, 47] on icon at bounding box center [500, 40] width 13 height 13
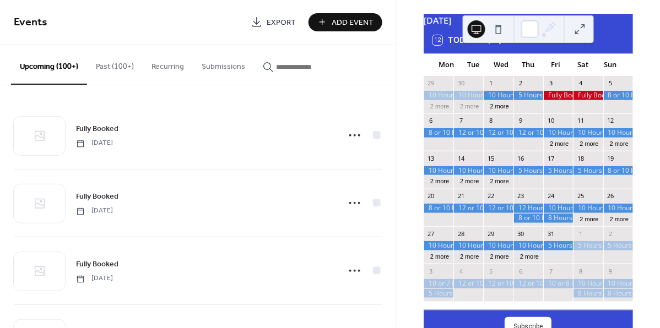
click at [500, 45] on icon at bounding box center [501, 40] width 5 height 8
